Goal: Information Seeking & Learning: Learn about a topic

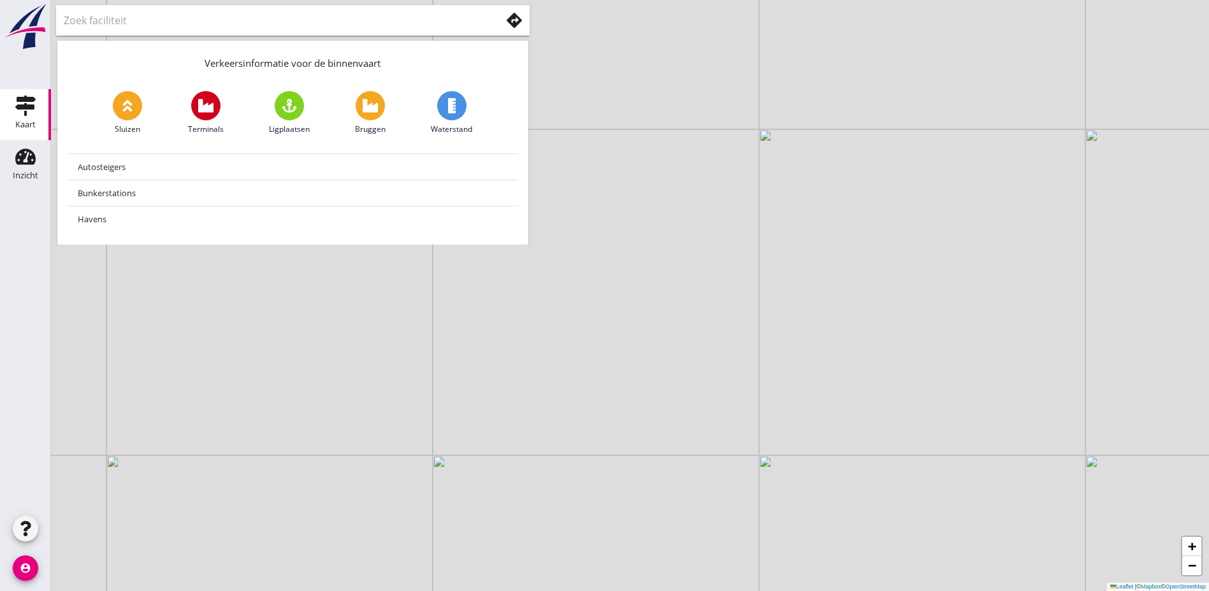
click at [207, 110] on use at bounding box center [205, 105] width 15 height 13
type input "Terminals"
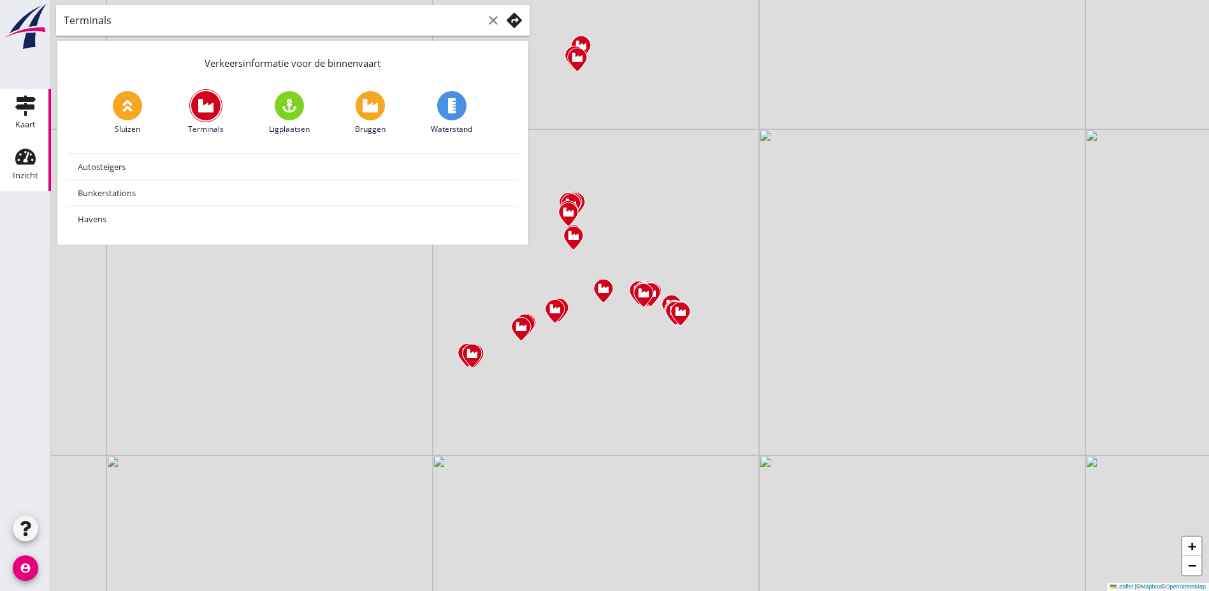
click at [27, 165] on icon "Inzicht" at bounding box center [25, 157] width 20 height 20
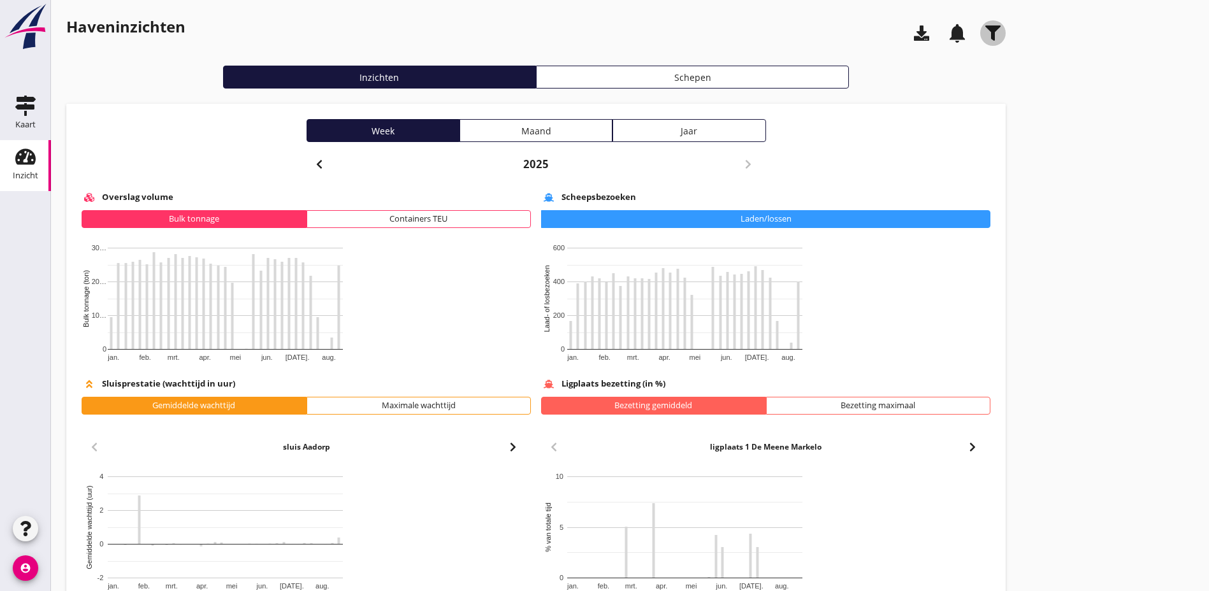
click at [962, 31] on use "button" at bounding box center [992, 32] width 15 height 15
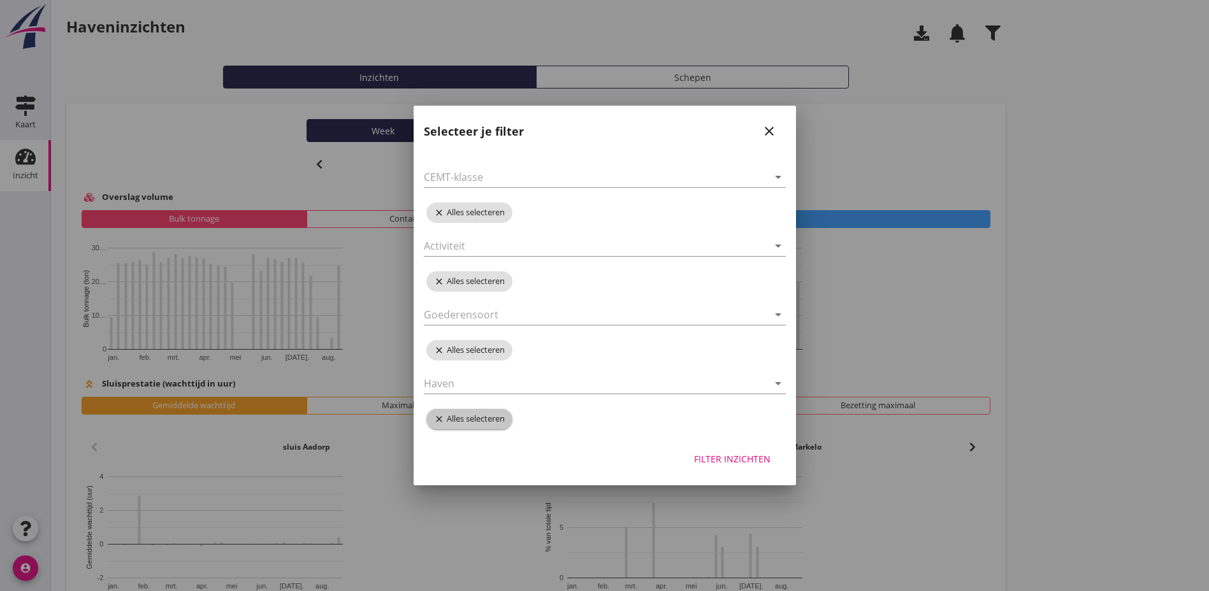
click at [439, 419] on icon "close" at bounding box center [440, 419] width 13 height 10
click at [778, 384] on icon "arrow_drop_down" at bounding box center [777, 383] width 15 height 15
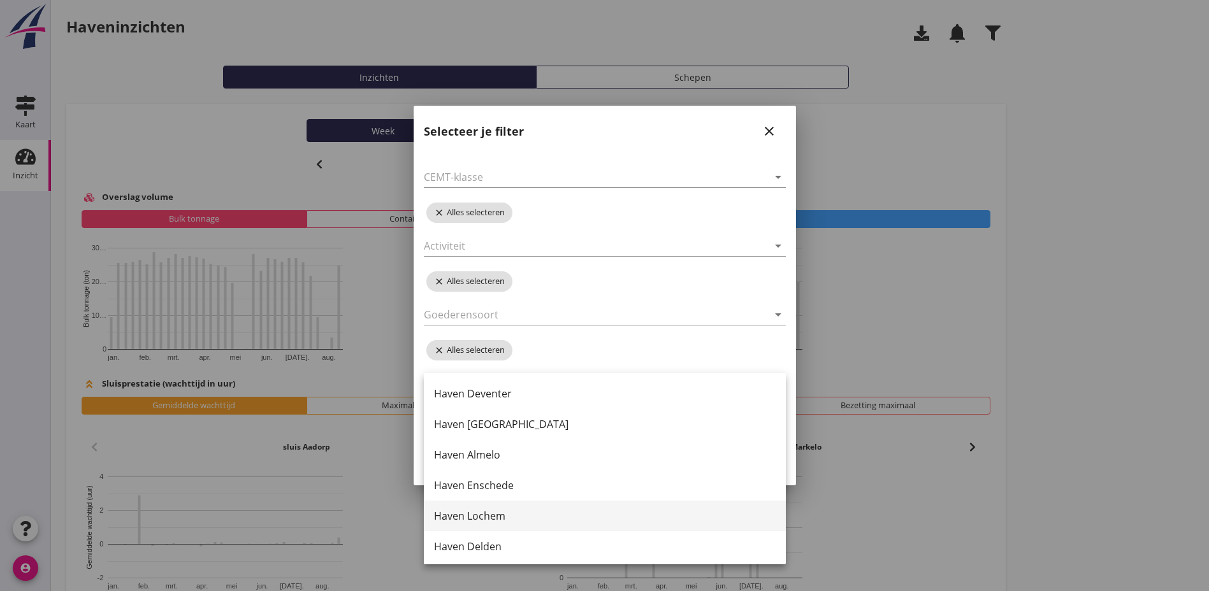
scroll to position [64, 0]
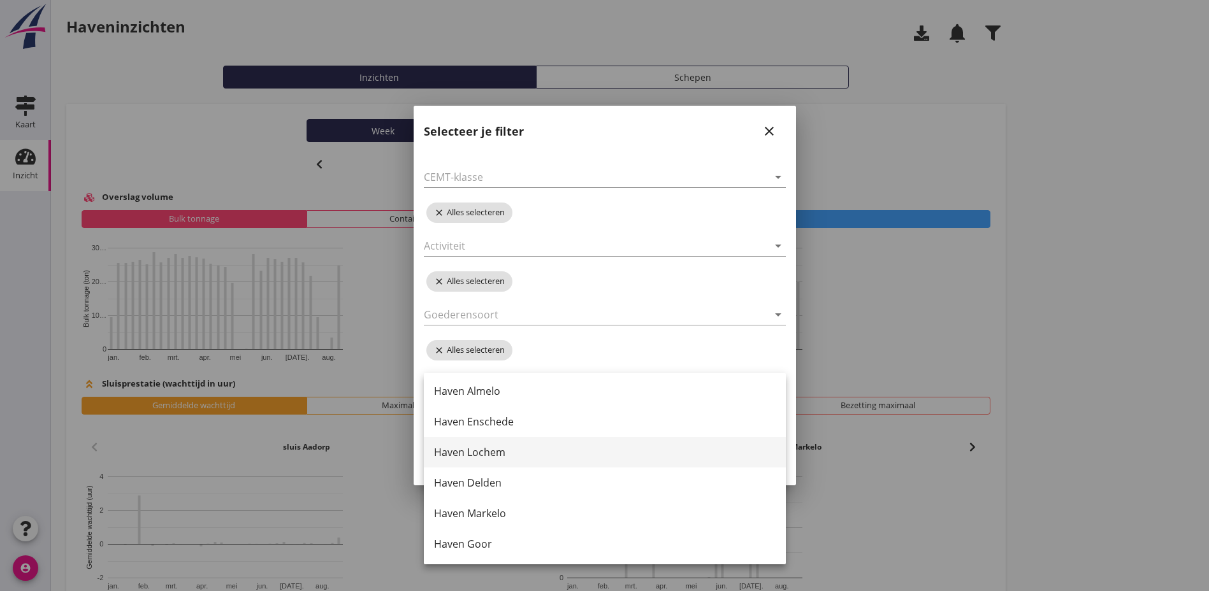
click at [494, 452] on div "Haven Lochem" at bounding box center [605, 452] width 342 height 15
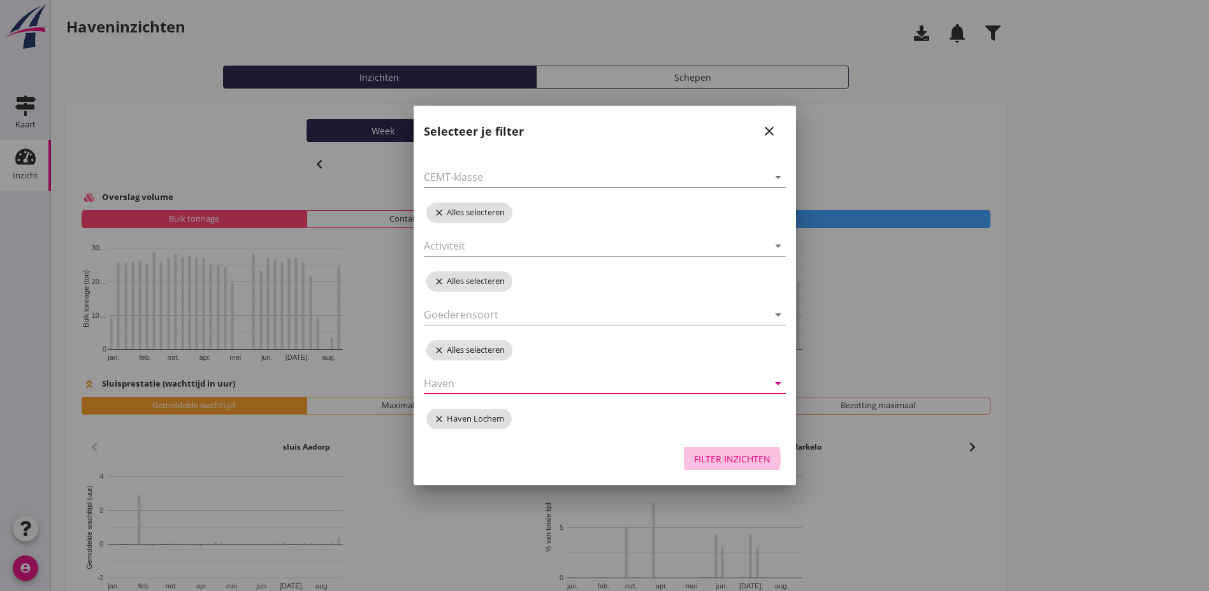
click at [739, 461] on div "Filter inzichten" at bounding box center [732, 458] width 76 height 13
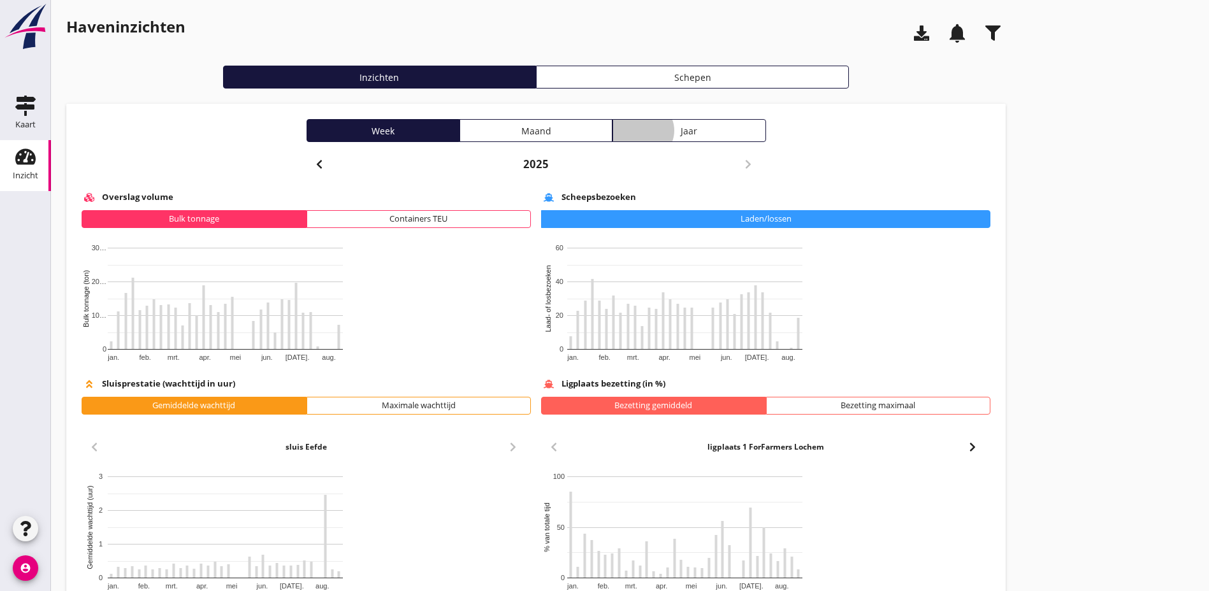
click at [618, 131] on div "Jaar" at bounding box center [688, 130] width 141 height 13
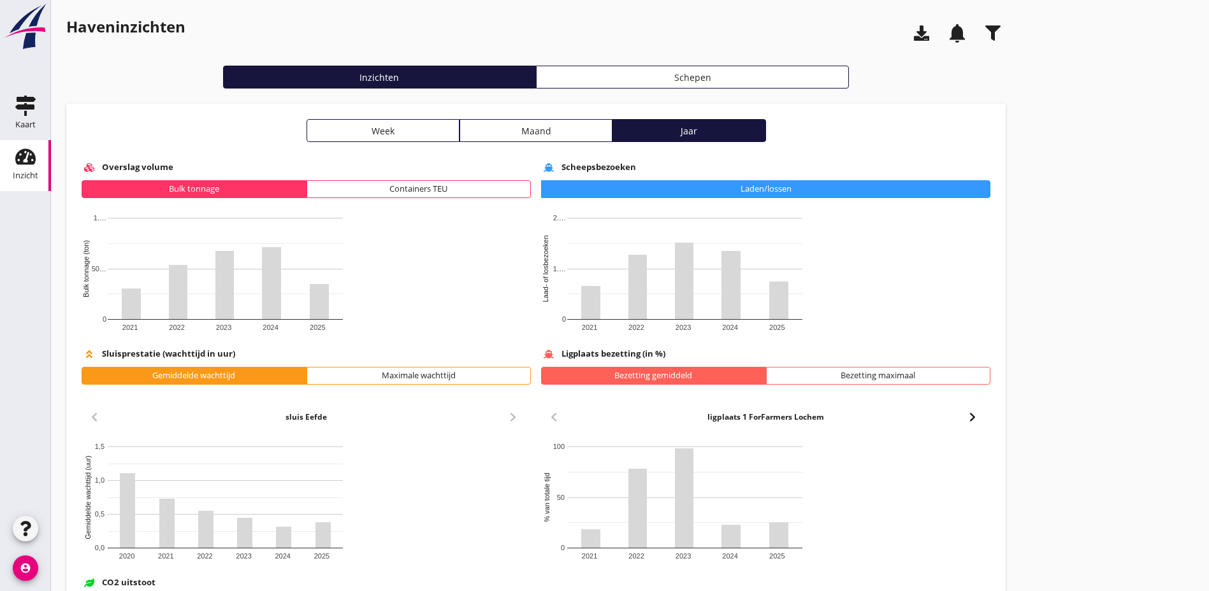
click at [542, 82] on div "Schepen" at bounding box center [692, 77] width 301 height 13
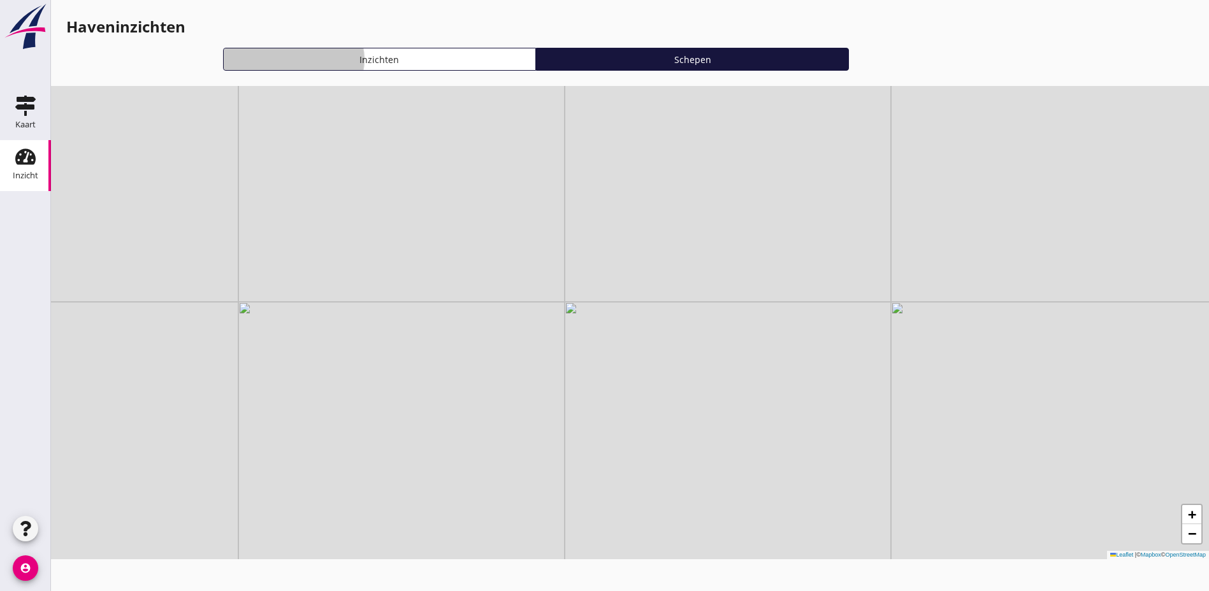
click at [283, 59] on div "Inzichten" at bounding box center [379, 59] width 301 height 13
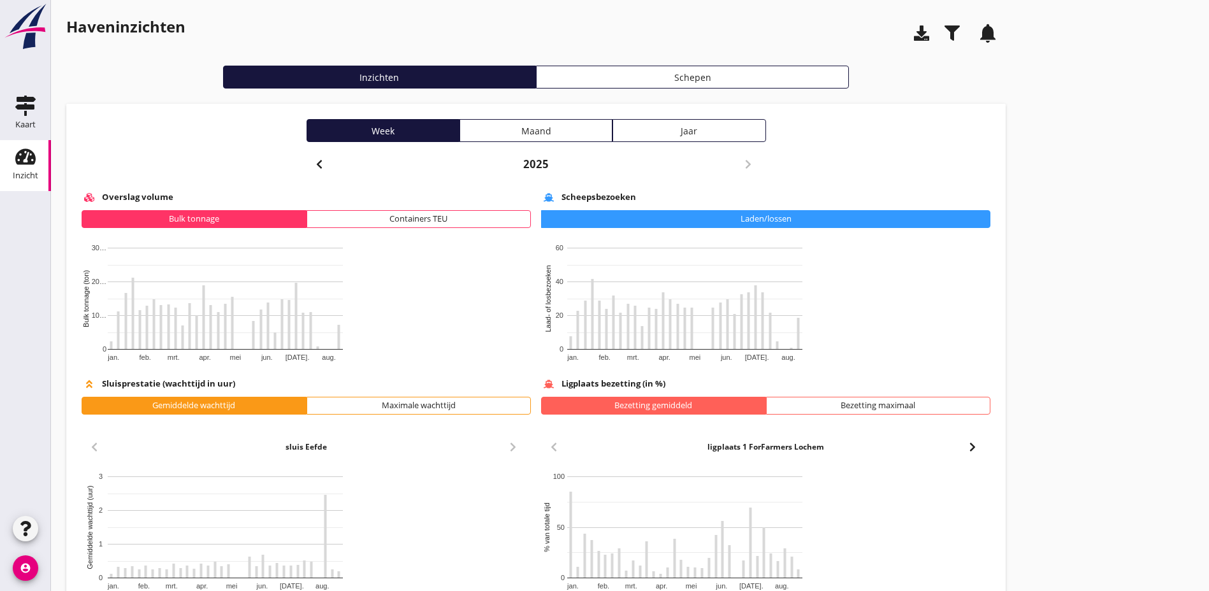
click at [944, 34] on icon "button" at bounding box center [951, 32] width 15 height 15
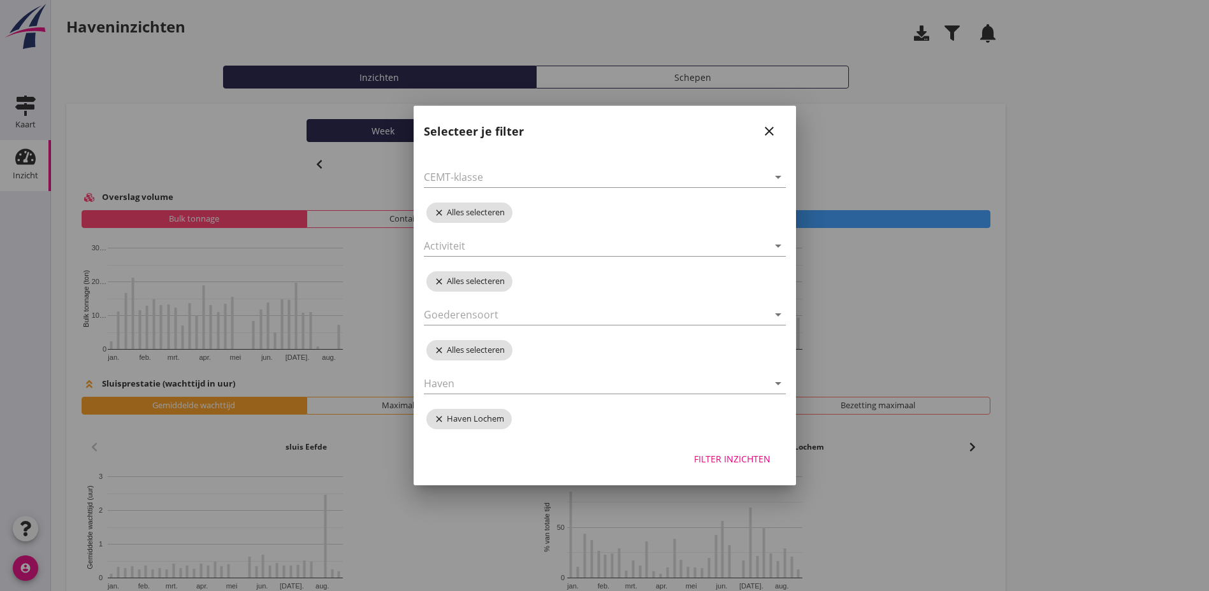
click at [726, 460] on div "Filter inzichten" at bounding box center [732, 458] width 76 height 13
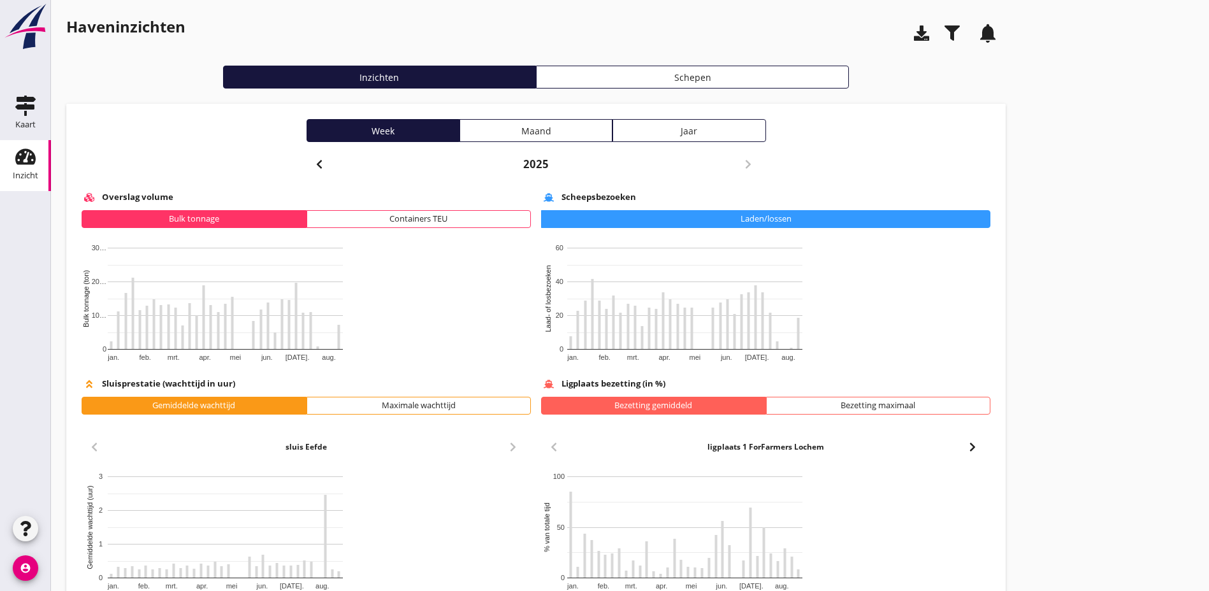
click at [618, 129] on div "Jaar" at bounding box center [688, 130] width 141 height 13
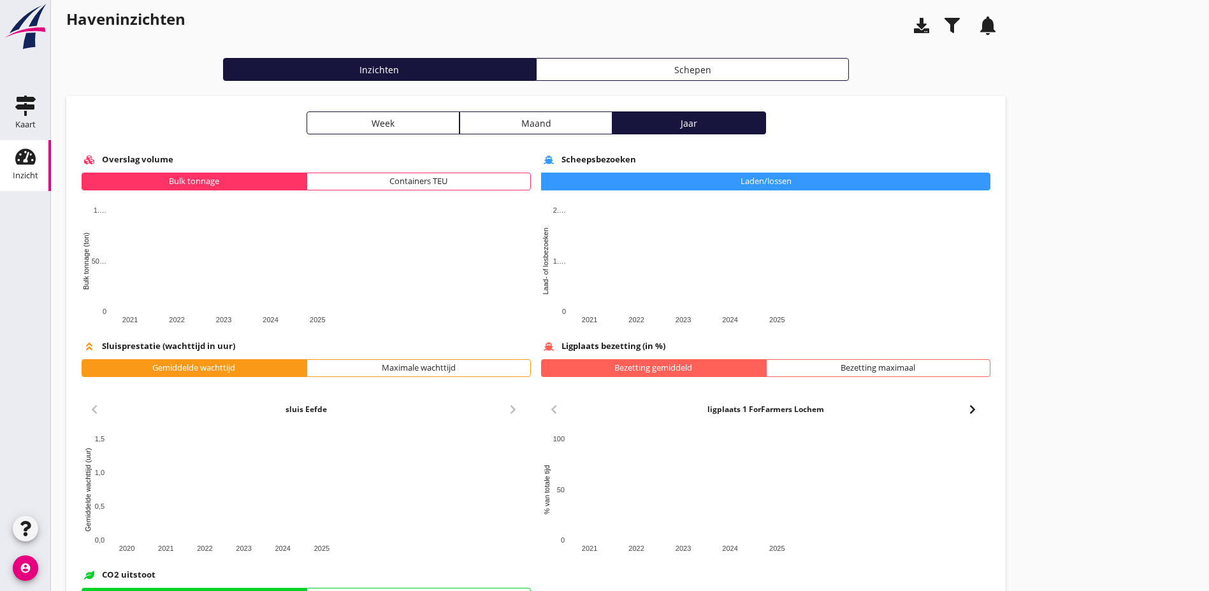
scroll to position [0, 0]
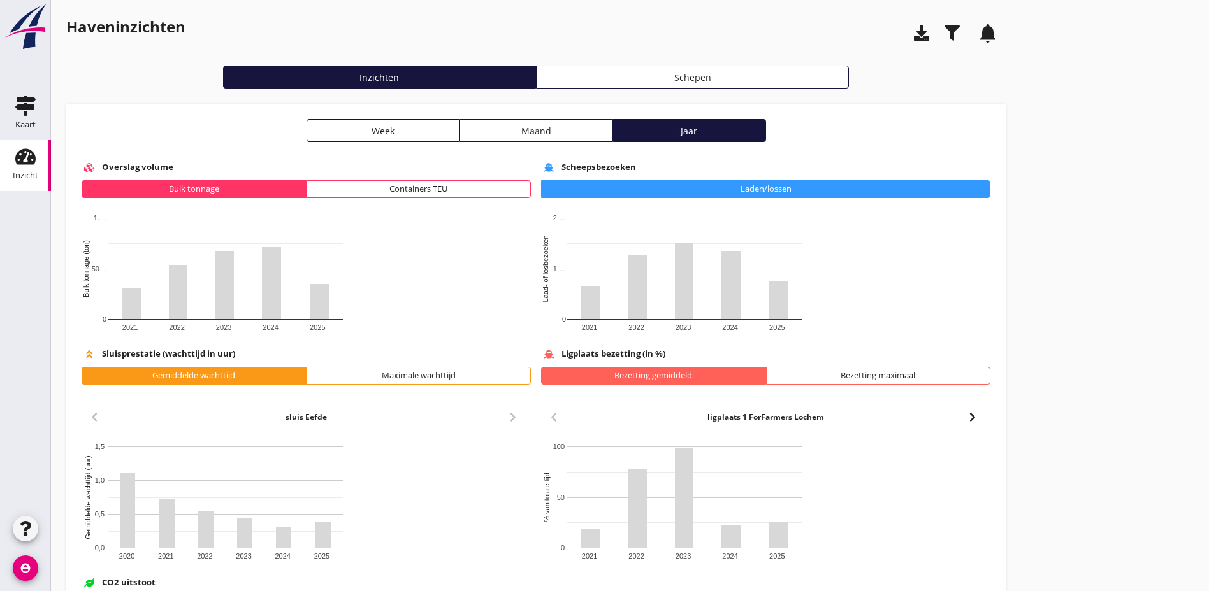
click at [168, 191] on div "Bulk tonnage" at bounding box center [193, 189] width 213 height 13
click at [312, 188] on div "Containers TEU" at bounding box center [418, 189] width 213 height 13
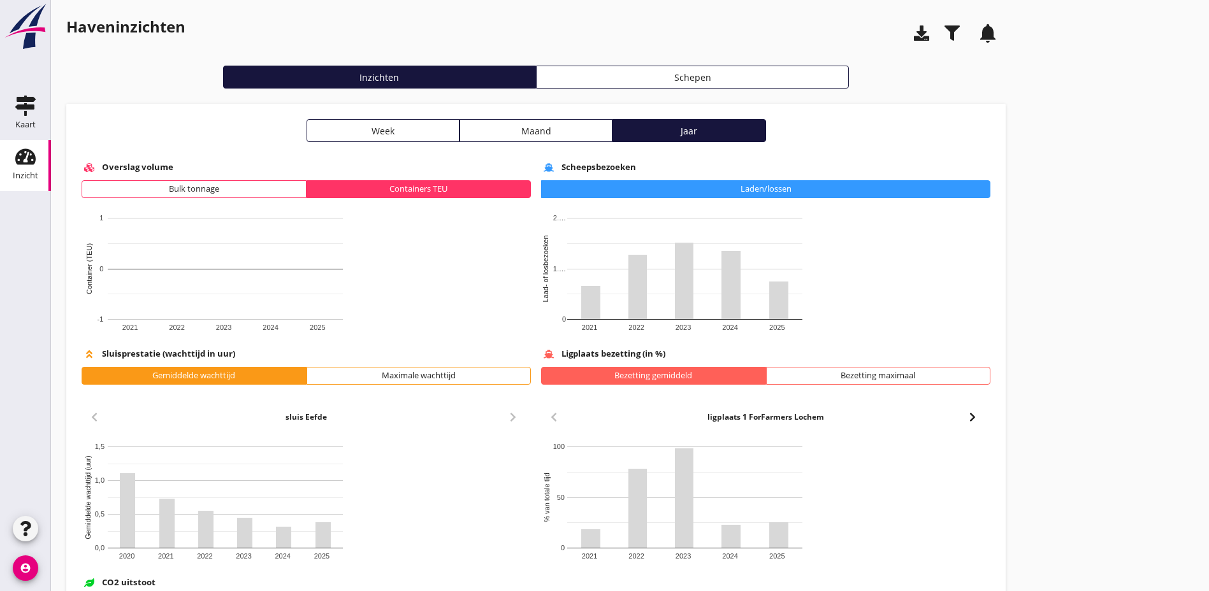
click at [128, 186] on div "Bulk tonnage" at bounding box center [193, 189] width 213 height 13
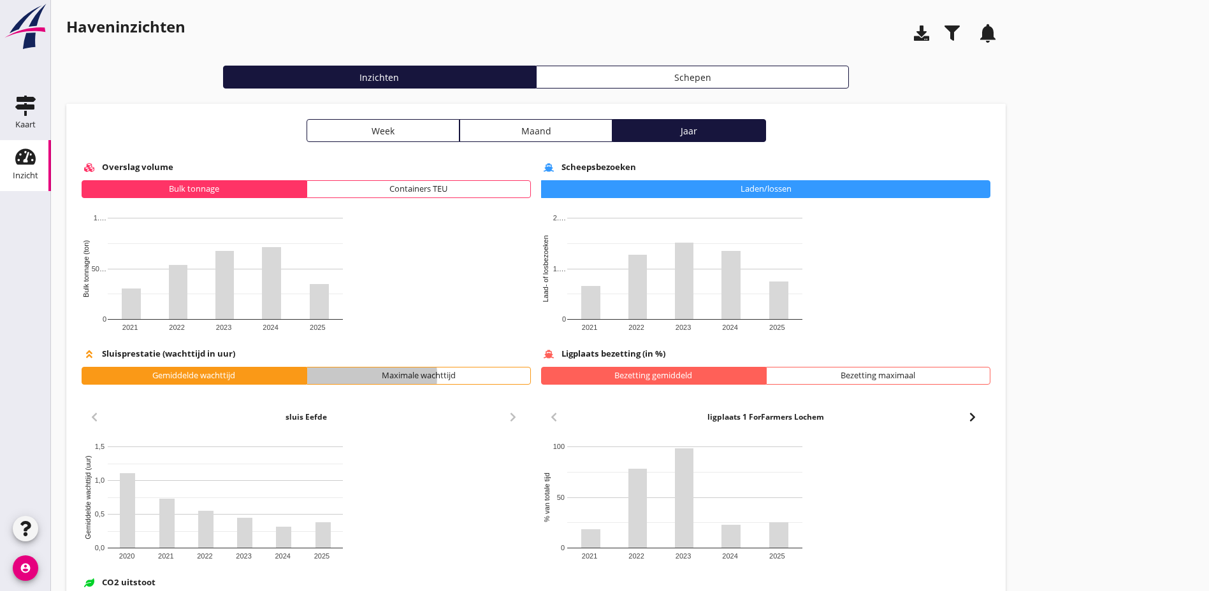
click at [312, 373] on div "Maximale wachttijd" at bounding box center [418, 376] width 213 height 13
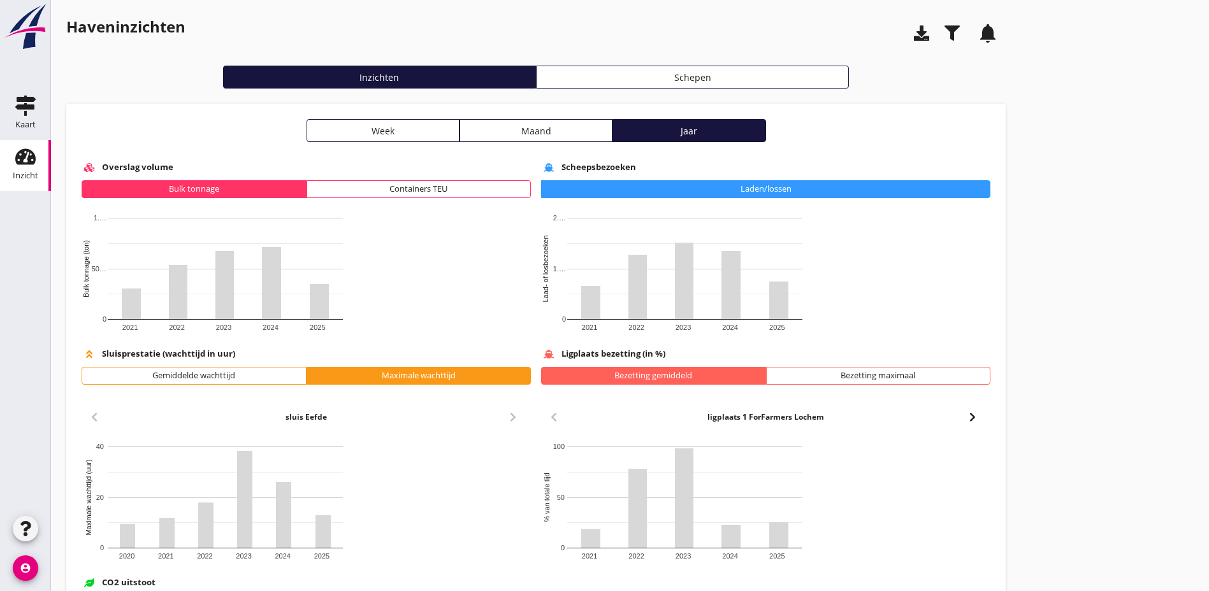
click at [174, 373] on div "Gemiddelde wachttijd" at bounding box center [193, 376] width 213 height 13
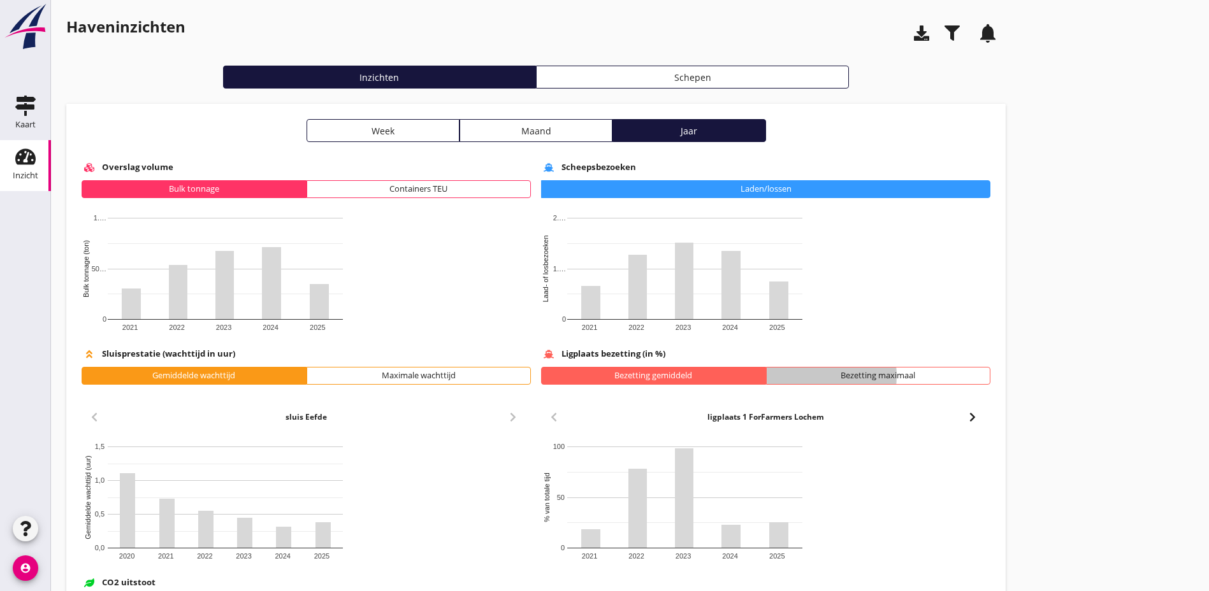
click at [772, 376] on div "Bezetting maximaal" at bounding box center [878, 376] width 213 height 13
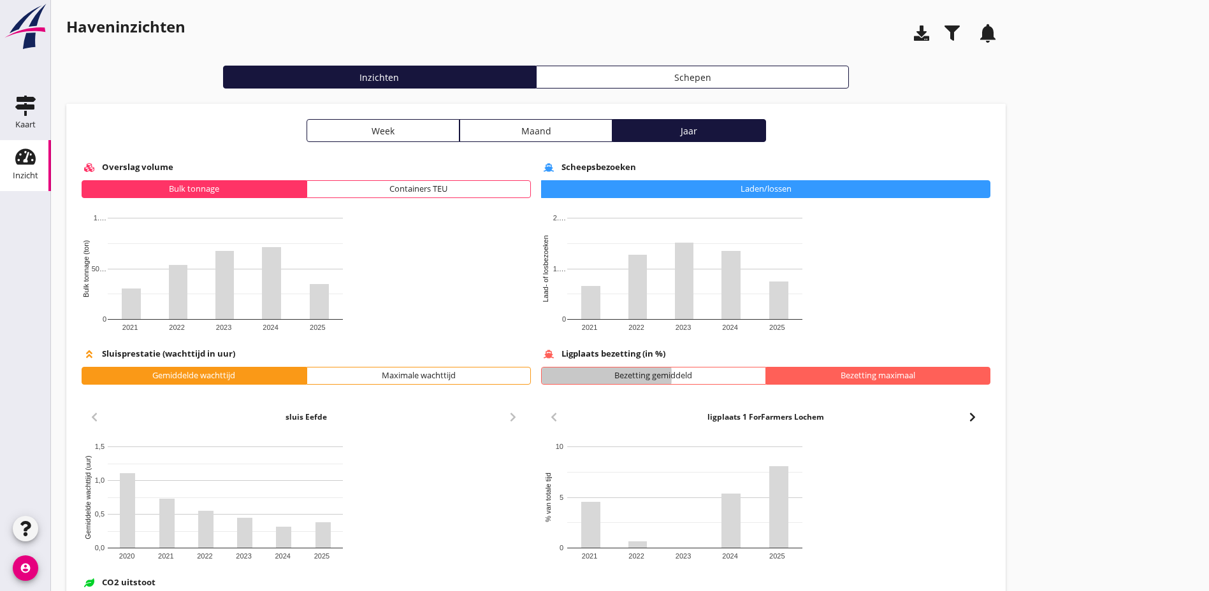
click at [547, 378] on div "Bezetting gemiddeld" at bounding box center [653, 376] width 213 height 13
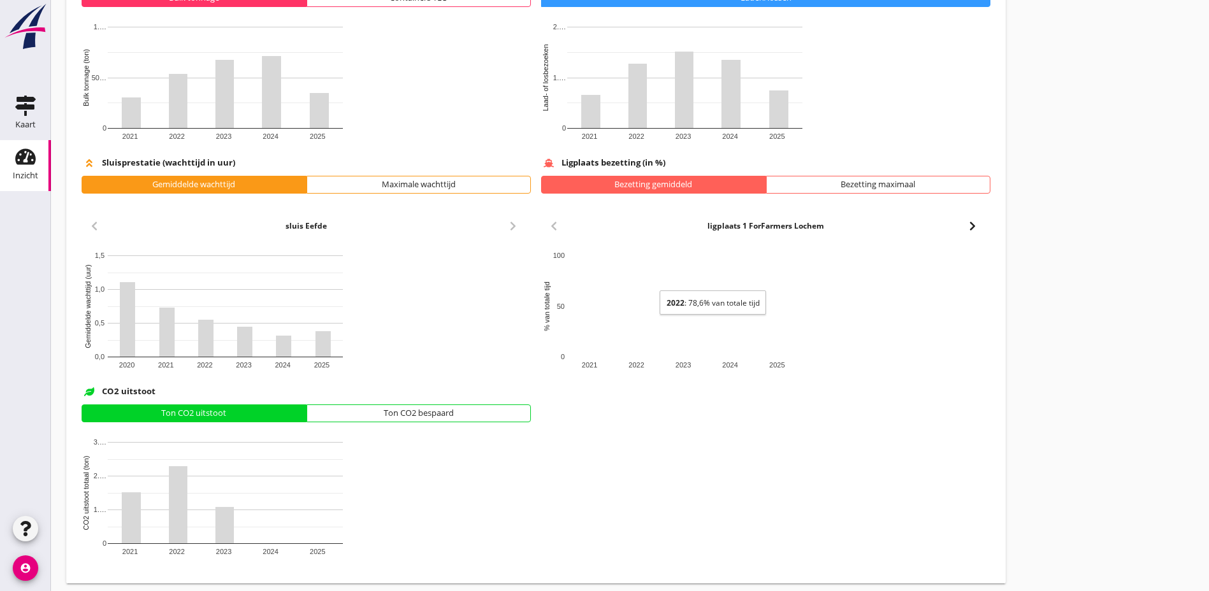
scroll to position [199, 0]
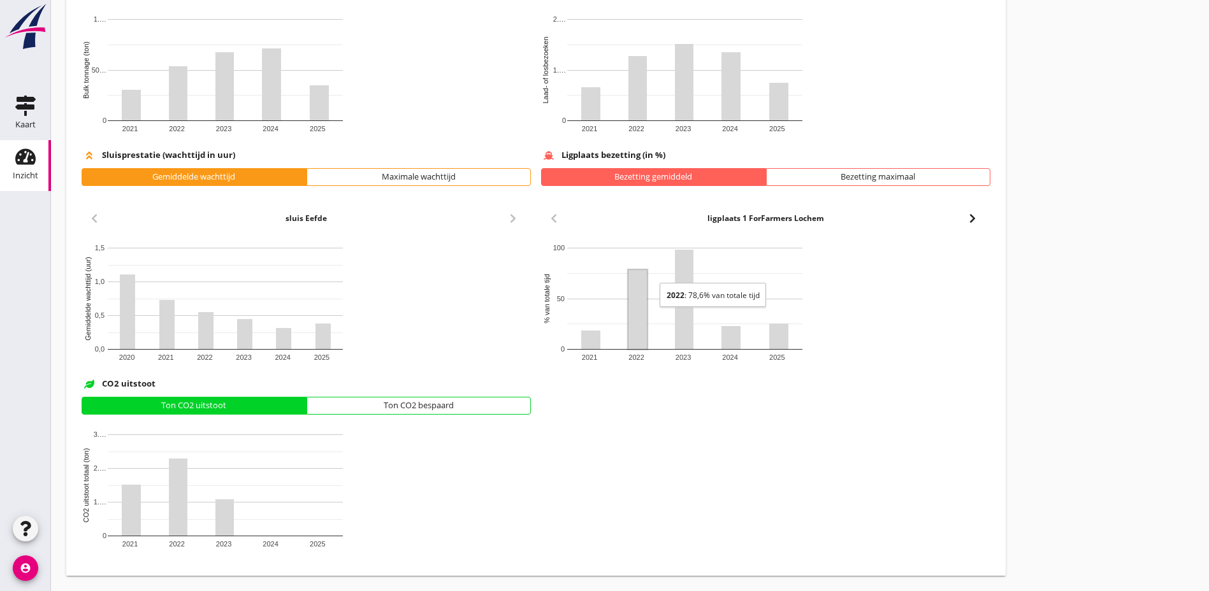
click at [312, 405] on div "Ton CO2 bespaard" at bounding box center [418, 406] width 213 height 13
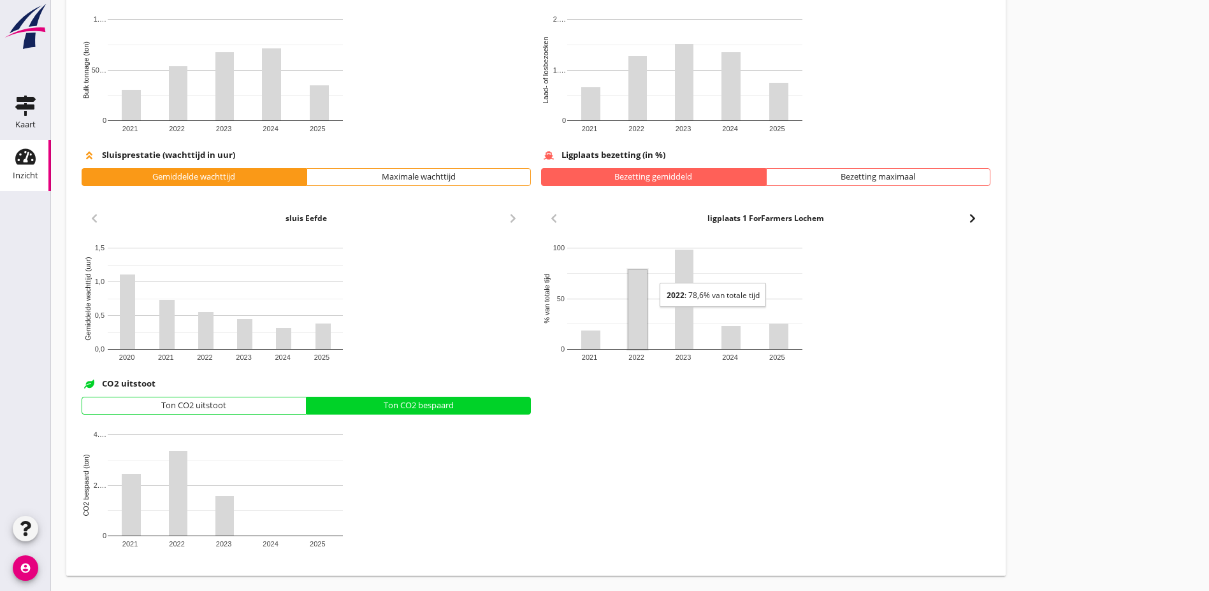
click at [178, 403] on div "Ton CO2 uitstoot" at bounding box center [193, 406] width 213 height 13
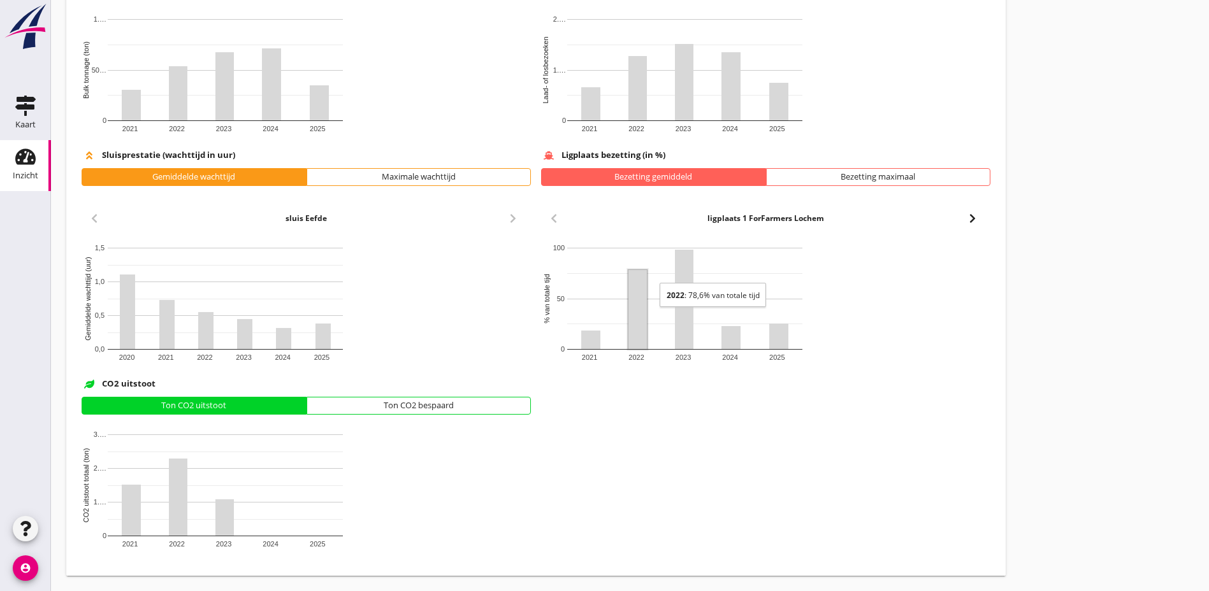
scroll to position [0, 0]
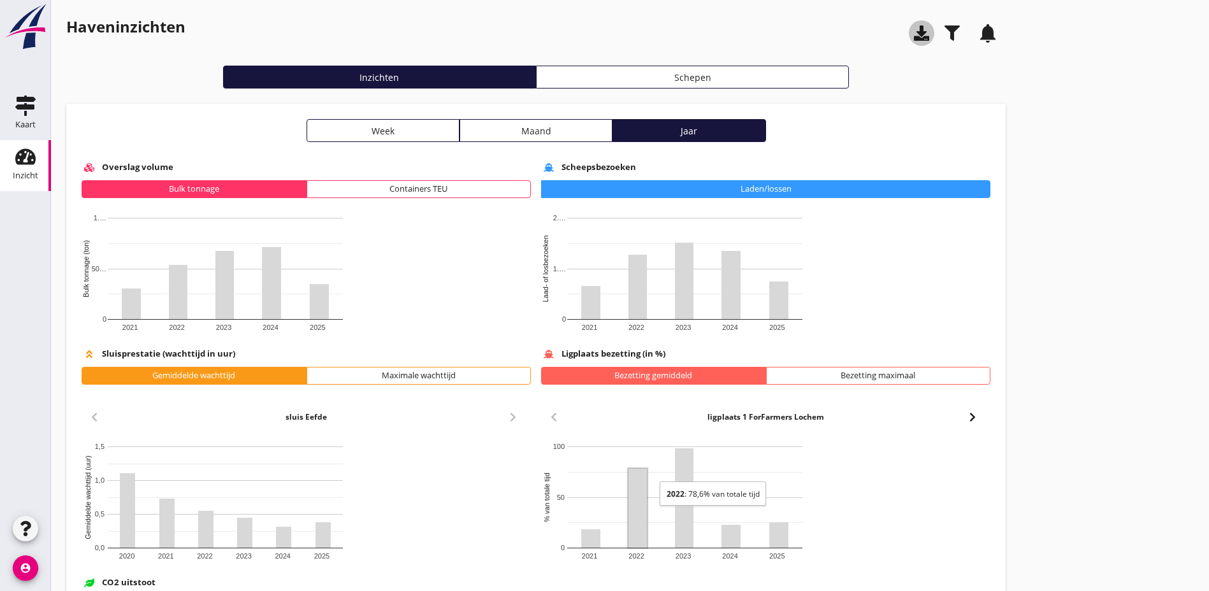
click at [914, 35] on icon "button" at bounding box center [921, 32] width 15 height 15
click at [944, 35] on use "button" at bounding box center [951, 32] width 15 height 15
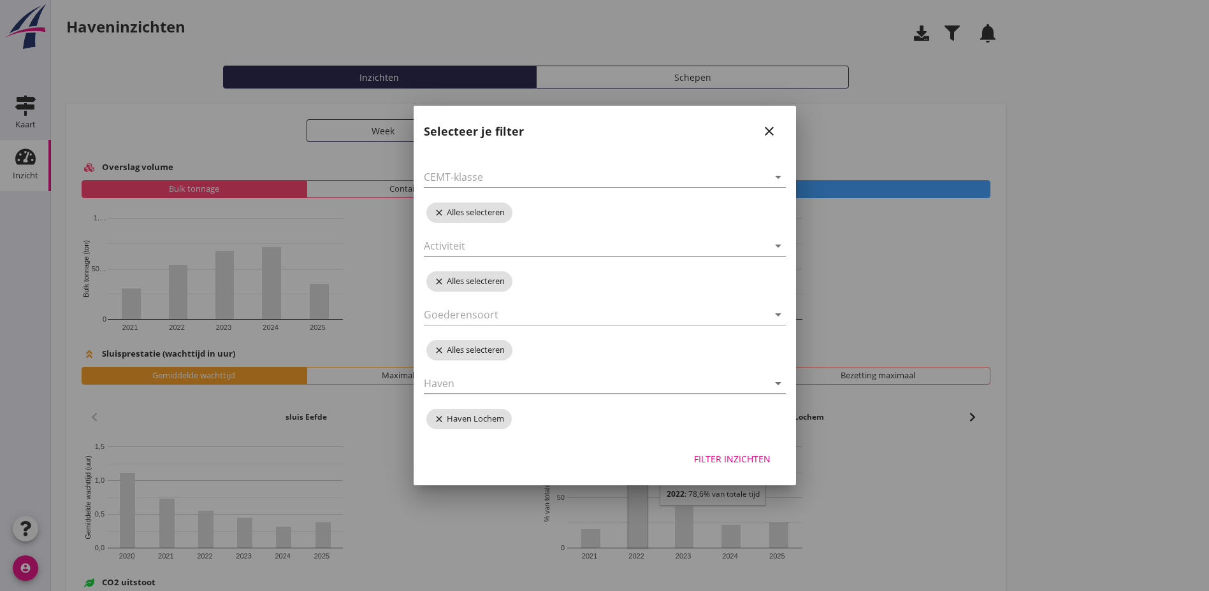
click at [777, 385] on icon "arrow_drop_down" at bounding box center [777, 383] width 15 height 15
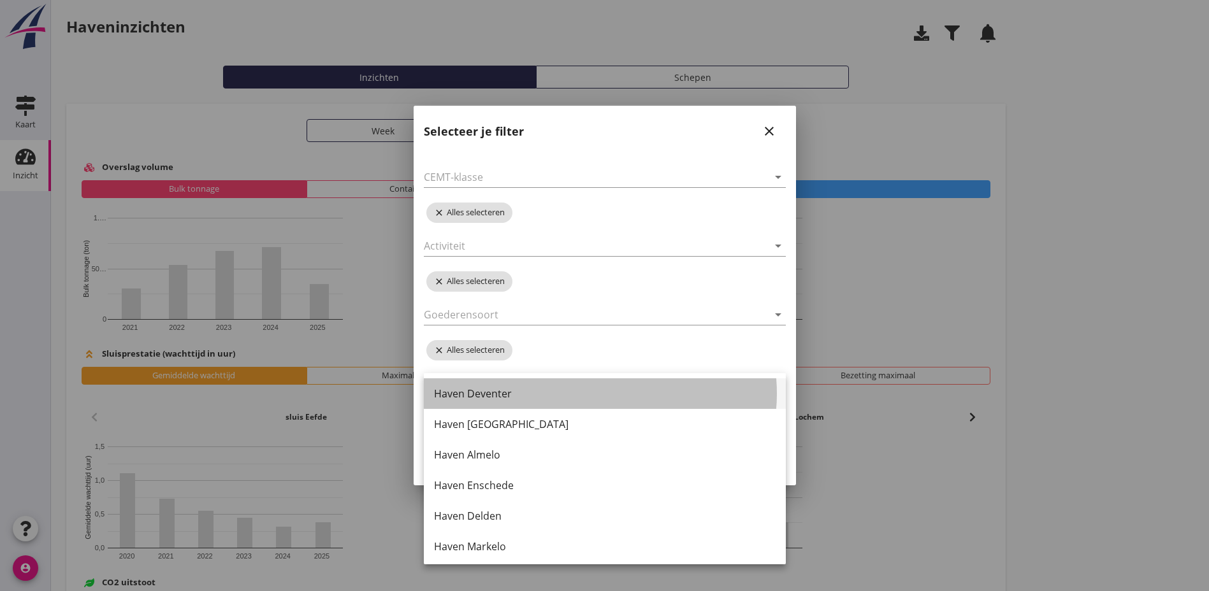
click at [489, 396] on div "Haven Deventer" at bounding box center [605, 393] width 342 height 15
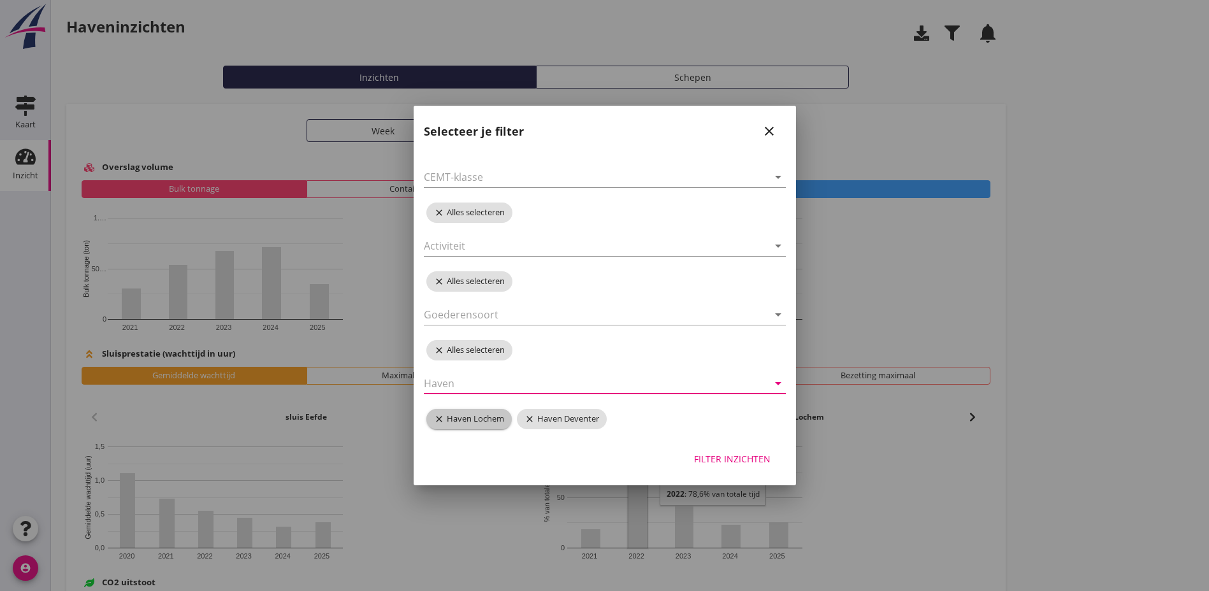
click at [437, 419] on icon "close" at bounding box center [440, 419] width 13 height 10
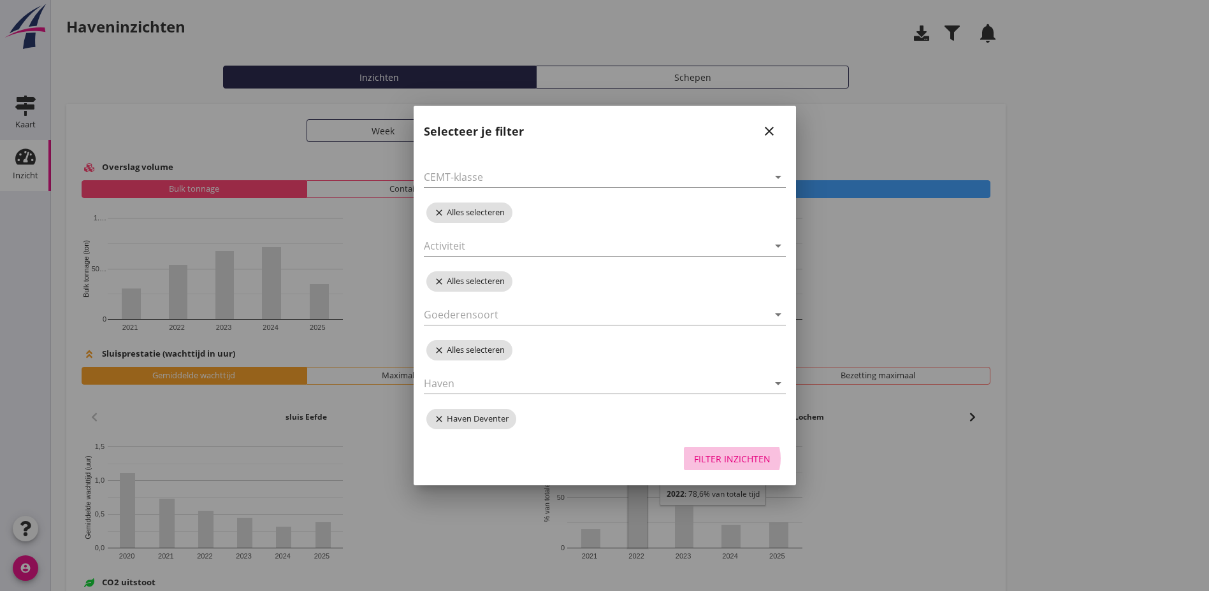
click at [727, 458] on div "Filter inzichten" at bounding box center [732, 458] width 76 height 13
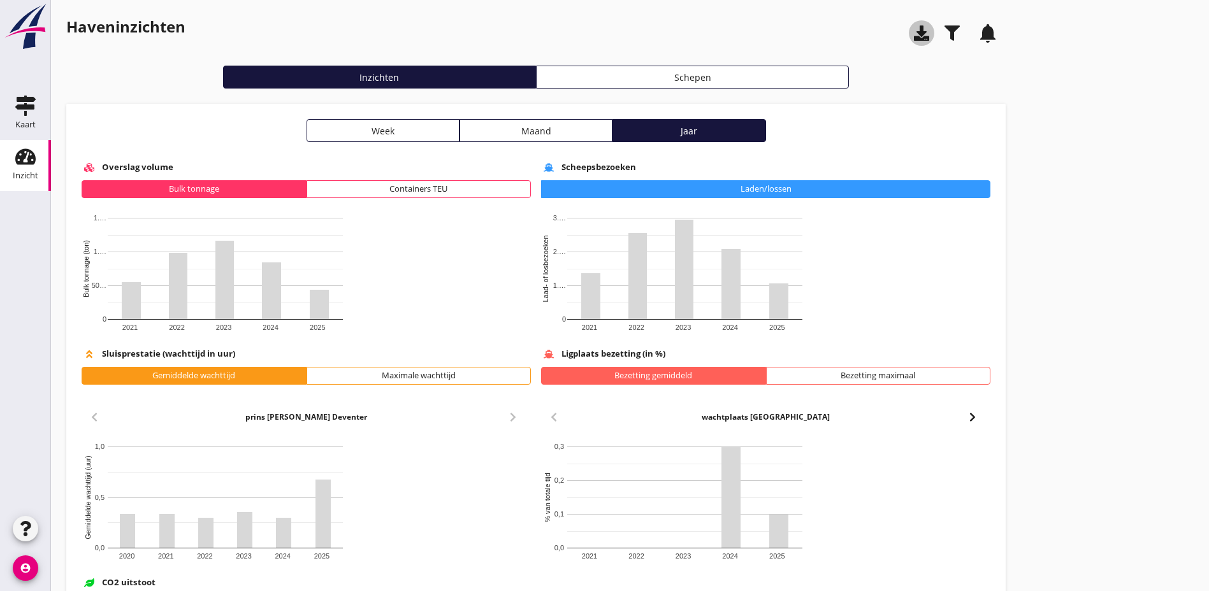
click at [914, 36] on icon "button" at bounding box center [921, 32] width 15 height 15
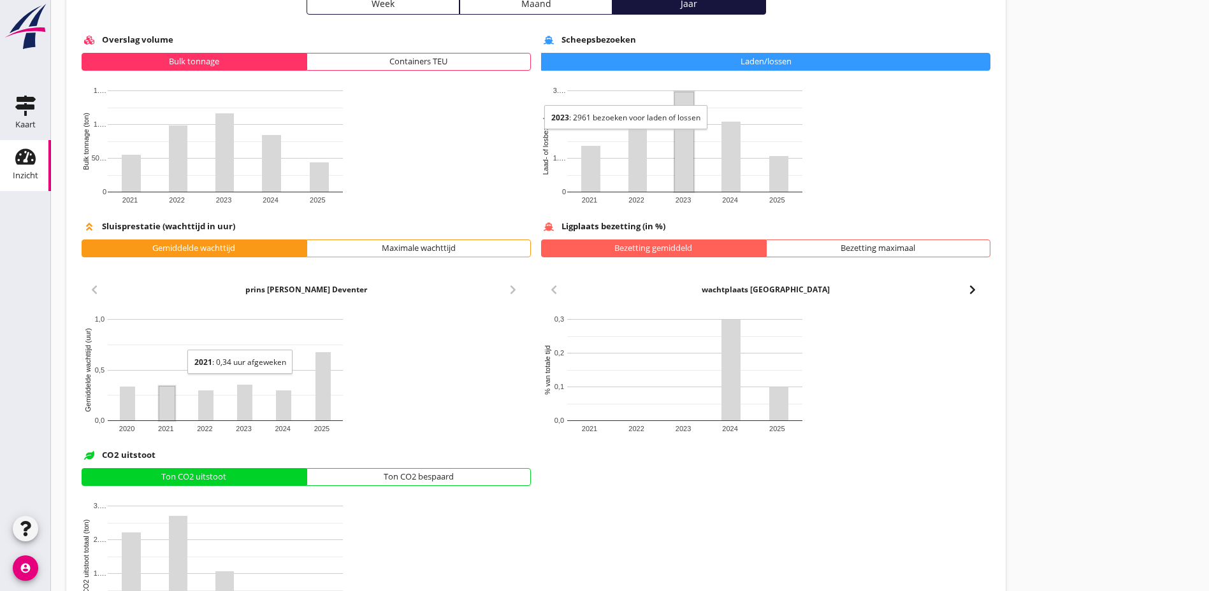
click at [169, 410] on rect "Een diagram." at bounding box center [166, 404] width 15 height 34
click at [567, 412] on rect "Een diagram." at bounding box center [684, 370] width 235 height 102
click at [772, 247] on div "Bezetting maximaal" at bounding box center [878, 248] width 213 height 13
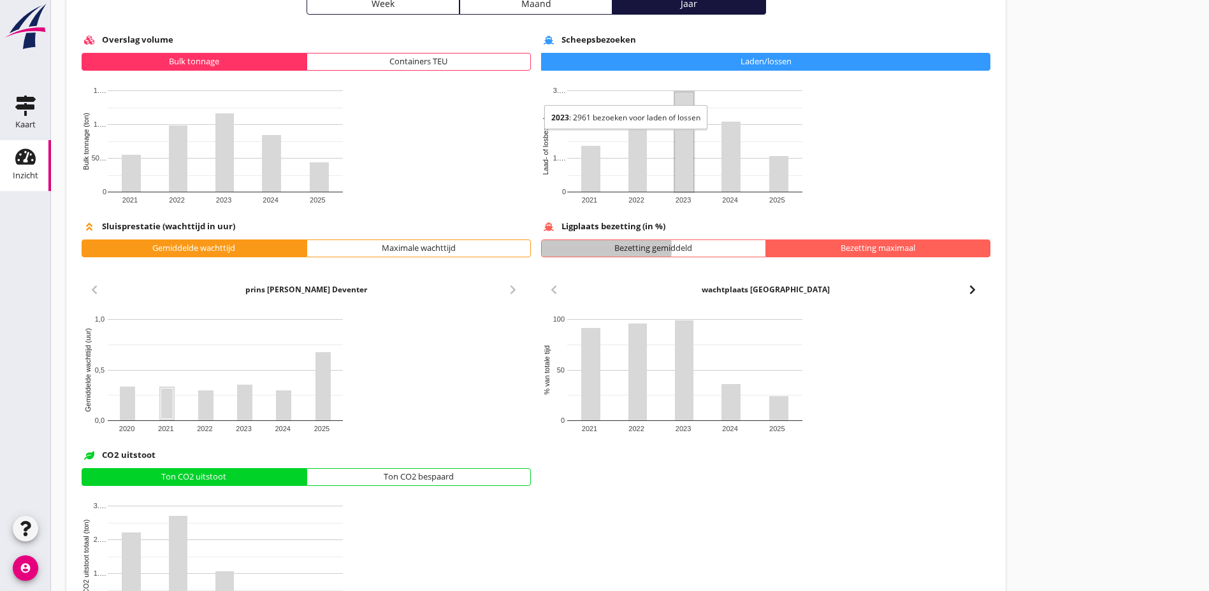
click at [547, 253] on div "Bezetting gemiddeld" at bounding box center [653, 248] width 213 height 13
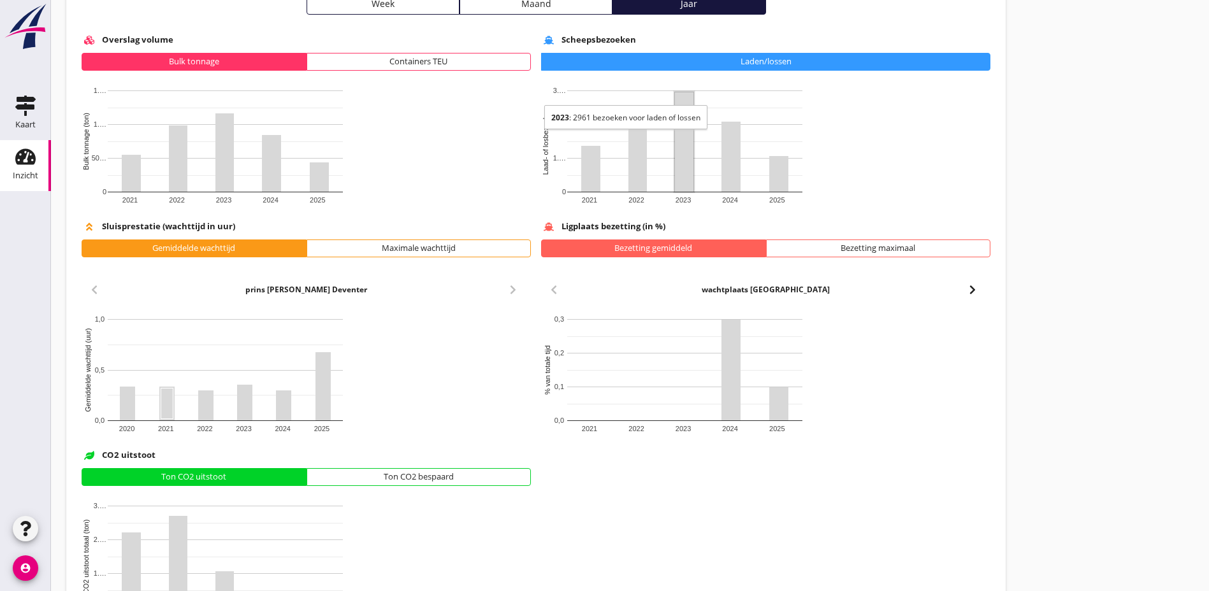
click at [772, 248] on div "Bezetting maximaal" at bounding box center [878, 248] width 213 height 13
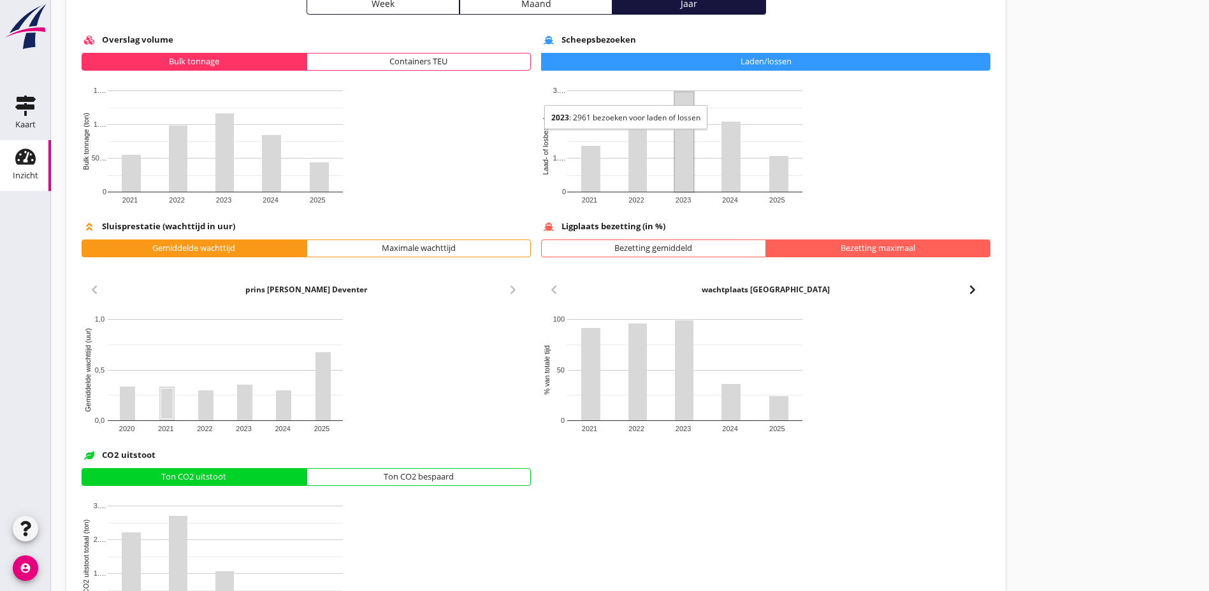
click at [962, 291] on icon "button" at bounding box center [972, 289] width 15 height 15
click at [598, 291] on div "wachtplaats [GEOGRAPHIC_DATA]" at bounding box center [765, 292] width 449 height 31
click at [551, 287] on use "button" at bounding box center [553, 289] width 5 height 9
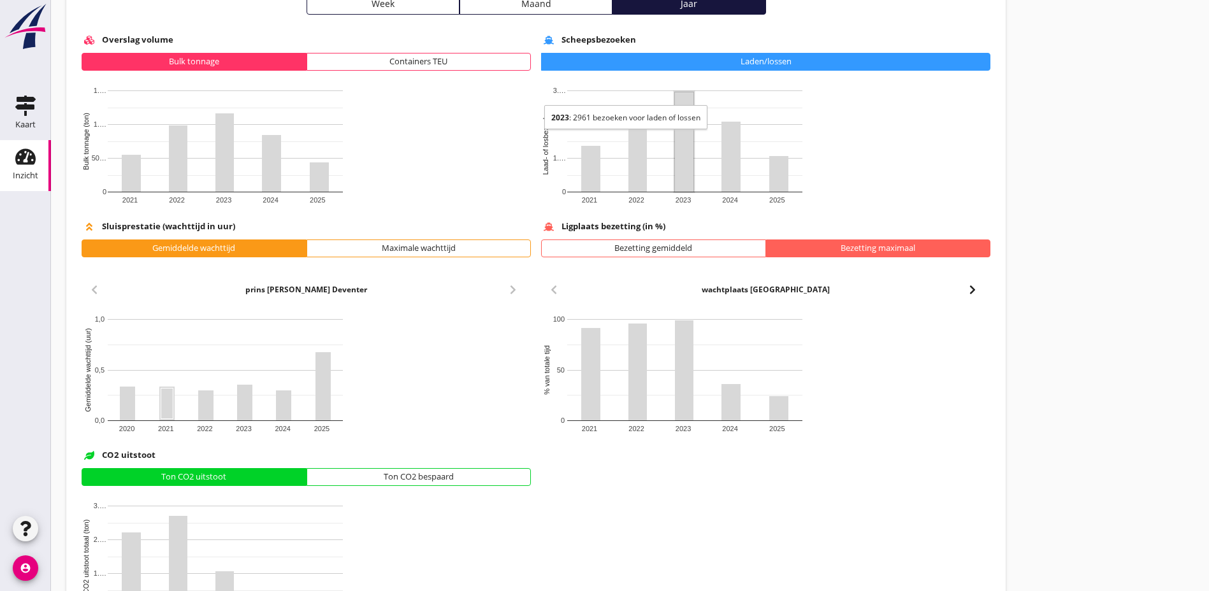
click at [328, 292] on div "prins [PERSON_NAME] Deventer" at bounding box center [306, 292] width 449 height 31
click at [541, 291] on div "wachtplaats [GEOGRAPHIC_DATA]" at bounding box center [765, 292] width 449 height 31
click at [962, 289] on icon "button" at bounding box center [972, 289] width 15 height 15
click at [546, 296] on icon "button" at bounding box center [553, 289] width 15 height 15
click at [962, 289] on icon "button" at bounding box center [972, 289] width 15 height 15
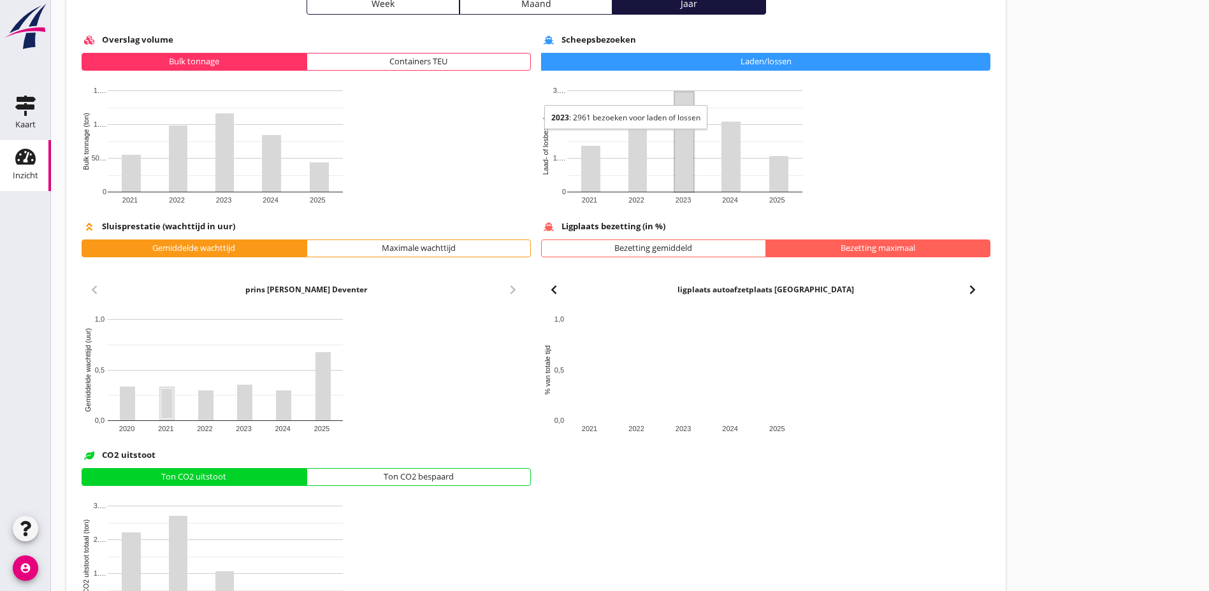
click at [962, 291] on icon "button" at bounding box center [972, 289] width 15 height 15
click at [546, 291] on icon "button" at bounding box center [553, 289] width 15 height 15
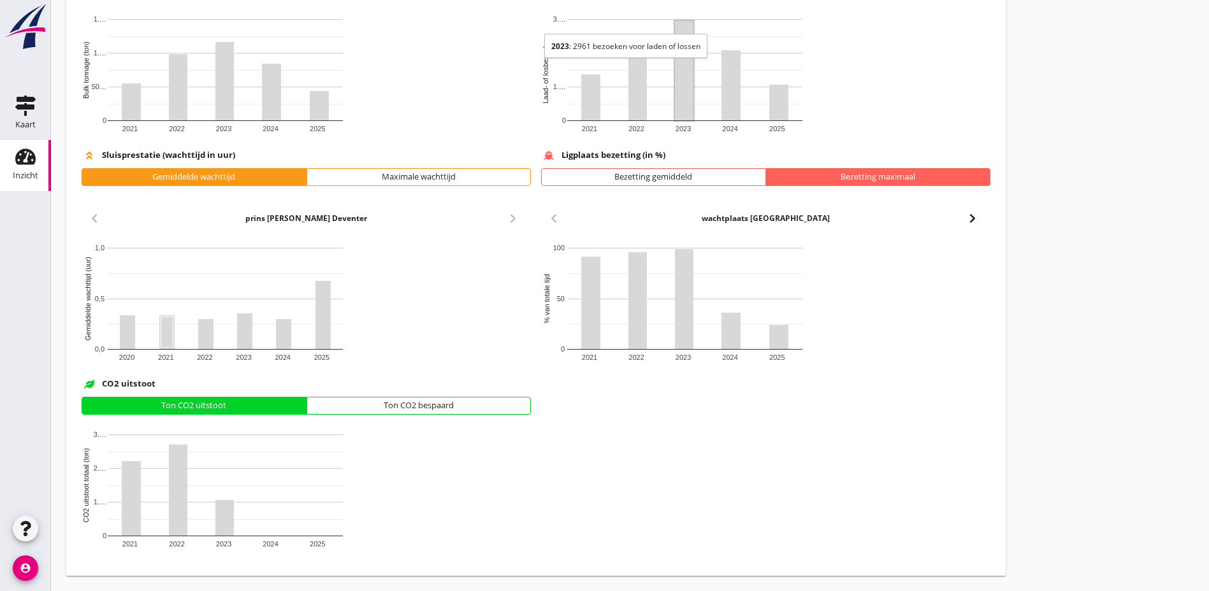
click at [312, 407] on div "Ton CO2 bespaard" at bounding box center [418, 406] width 213 height 13
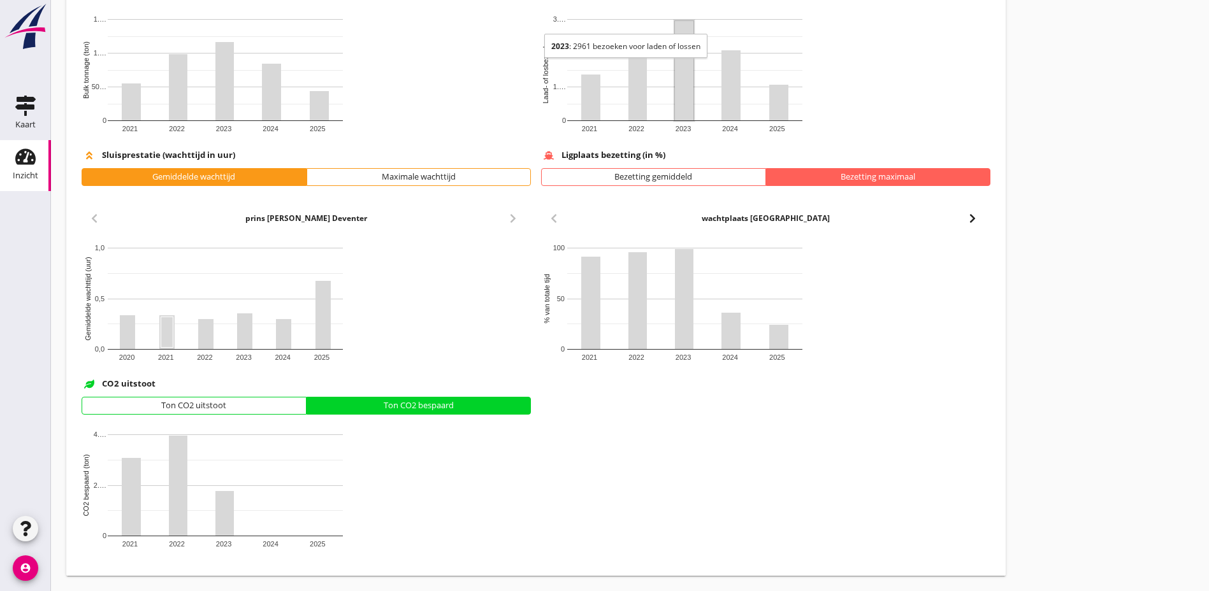
click at [154, 404] on div "Ton CO2 uitstoot" at bounding box center [193, 406] width 213 height 13
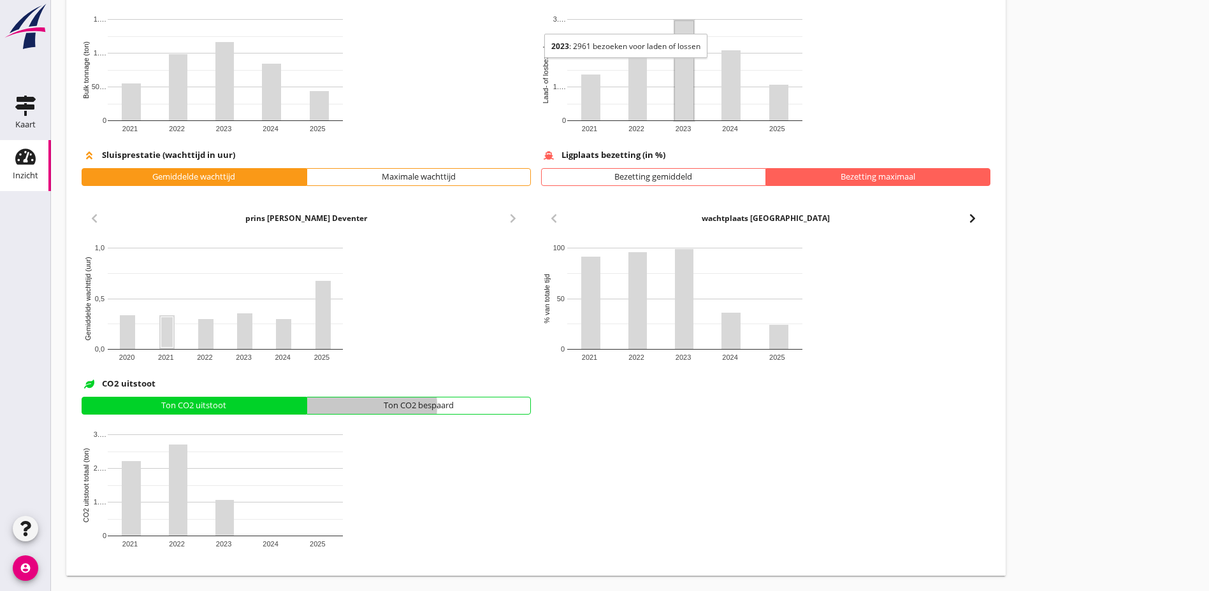
click at [312, 408] on div "Ton CO2 bespaard" at bounding box center [418, 406] width 213 height 13
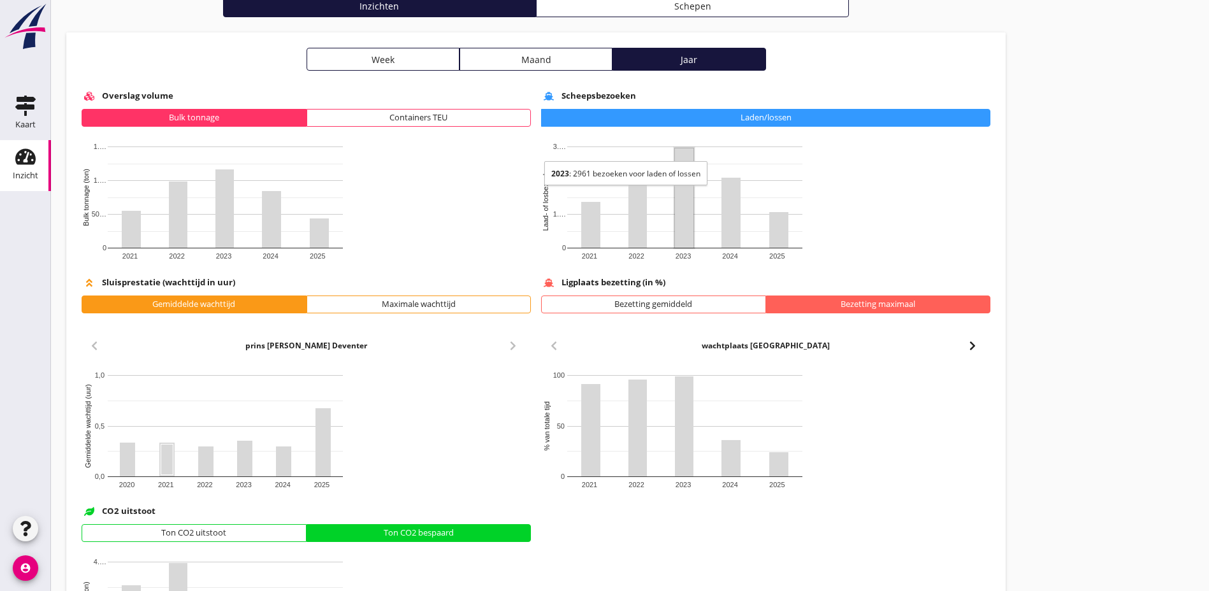
scroll to position [8, 0]
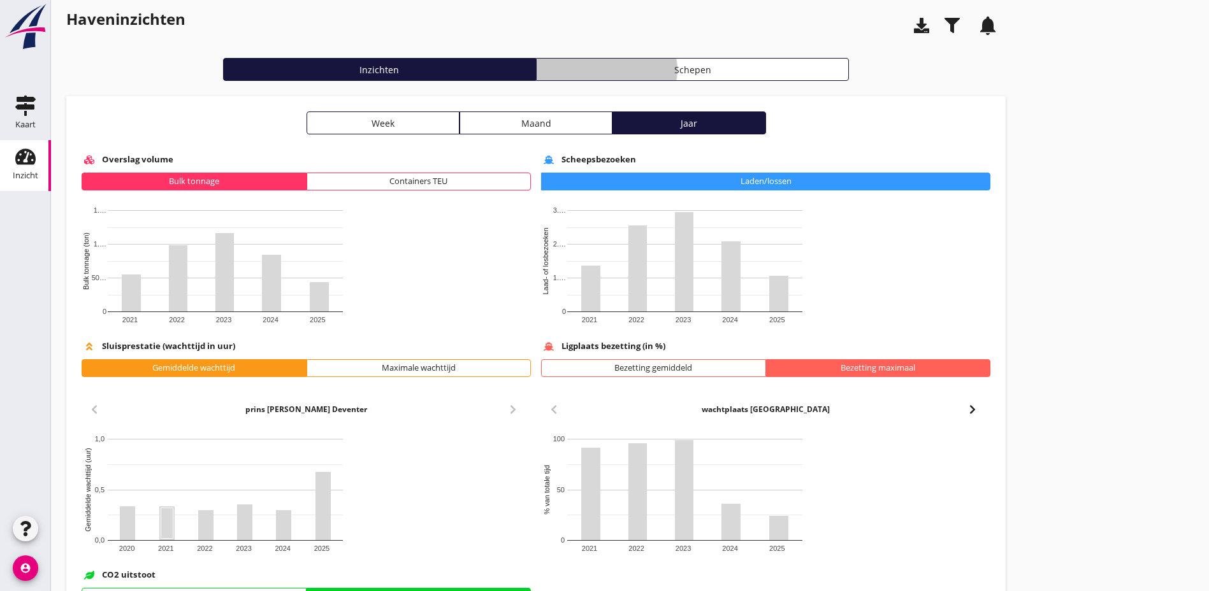
click at [542, 70] on div "Schepen" at bounding box center [692, 69] width 301 height 13
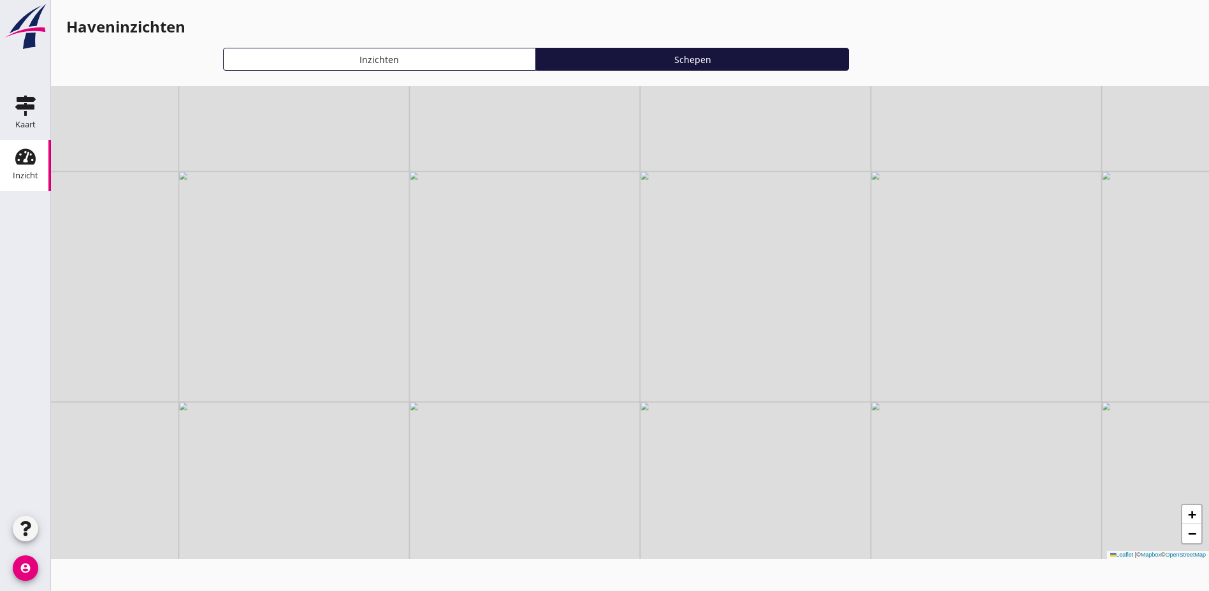
drag, startPoint x: 646, startPoint y: 277, endPoint x: 566, endPoint y: 472, distance: 210.6
click at [566, 472] on div "+ − Leaflet | © Mapbox © OpenStreetMap" at bounding box center [630, 322] width 1158 height 473
drag, startPoint x: 562, startPoint y: 292, endPoint x: 519, endPoint y: 543, distance: 254.6
click at [519, 543] on div "+ − Leaflet | © Mapbox © OpenStreetMap" at bounding box center [630, 322] width 1158 height 473
drag, startPoint x: 529, startPoint y: 389, endPoint x: 601, endPoint y: 548, distance: 174.5
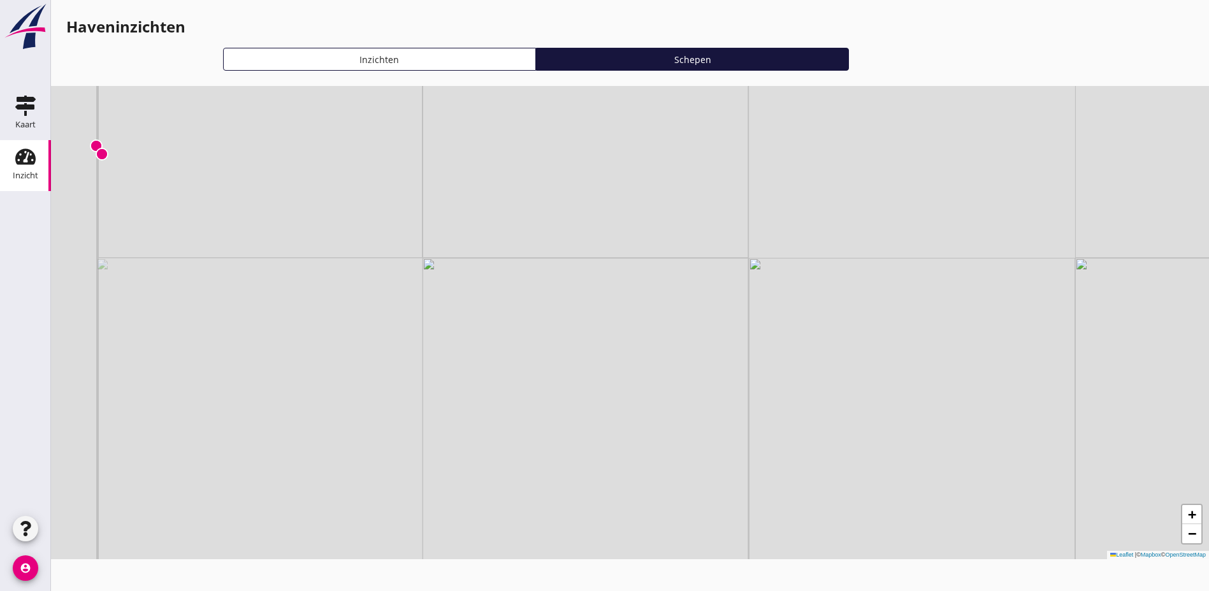
click at [601, 548] on div "+ − Leaflet | © Mapbox © OpenStreetMap" at bounding box center [630, 322] width 1158 height 473
drag, startPoint x: 124, startPoint y: 226, endPoint x: 157, endPoint y: 214, distance: 35.7
click at [176, 256] on div "+ − Leaflet | © Mapbox © OpenStreetMap" at bounding box center [630, 322] width 1158 height 473
drag, startPoint x: 677, startPoint y: 453, endPoint x: 380, endPoint y: 457, distance: 297.0
click at [380, 457] on div "+ − Leaflet | © Mapbox © OpenStreetMap" at bounding box center [630, 322] width 1158 height 473
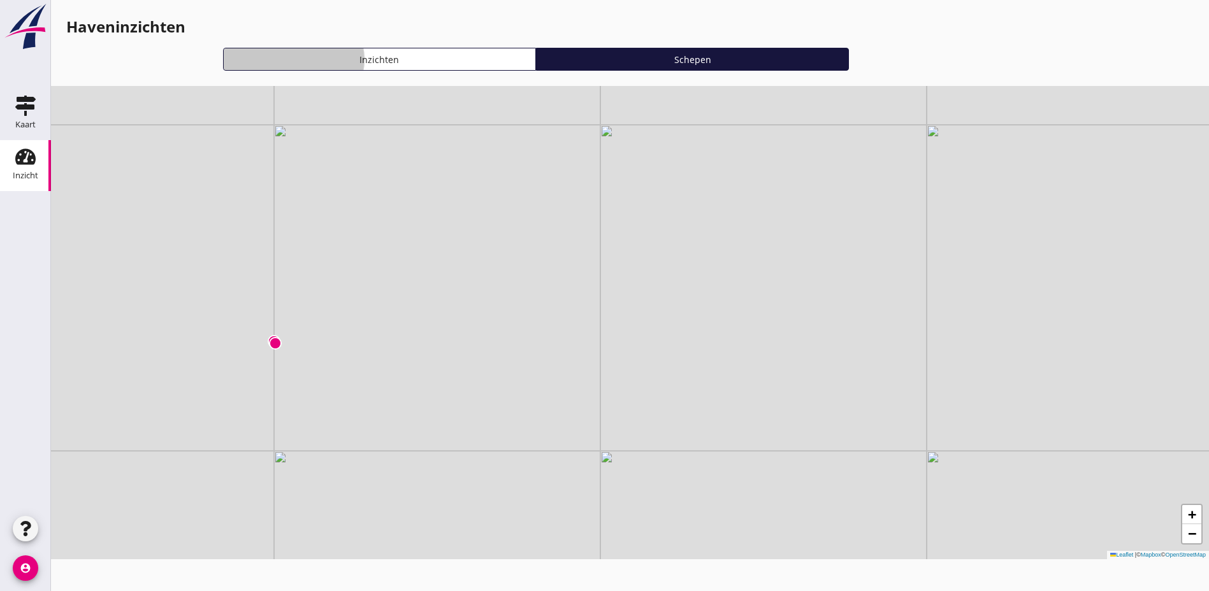
click at [270, 63] on div "Inzichten" at bounding box center [379, 59] width 301 height 13
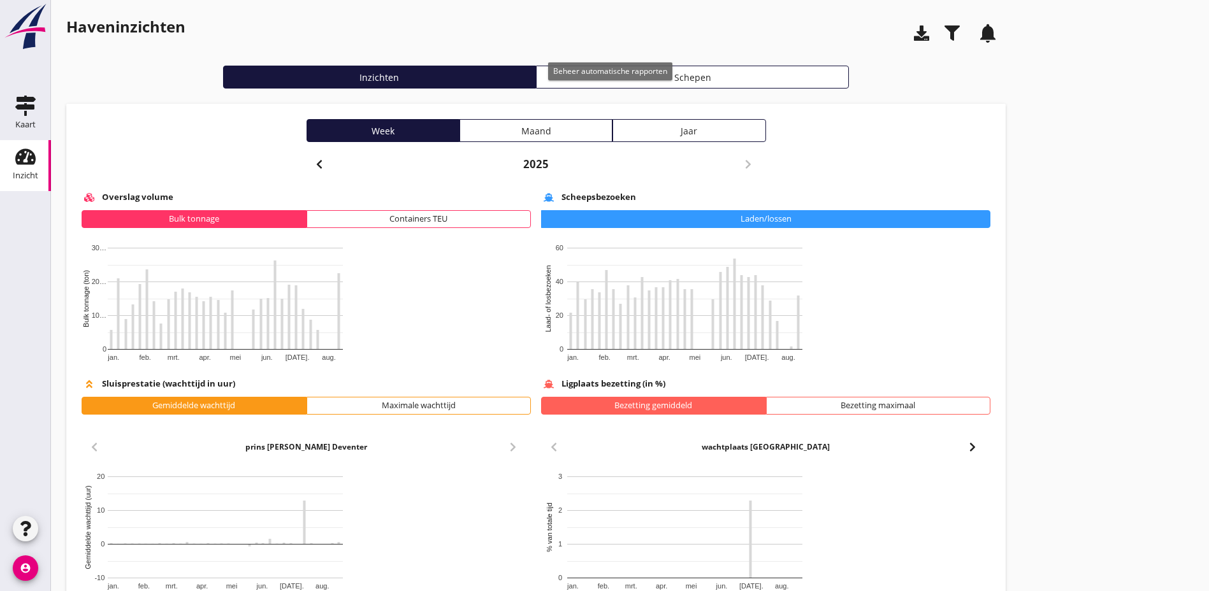
click at [962, 35] on icon "notifications" at bounding box center [988, 33] width 36 height 36
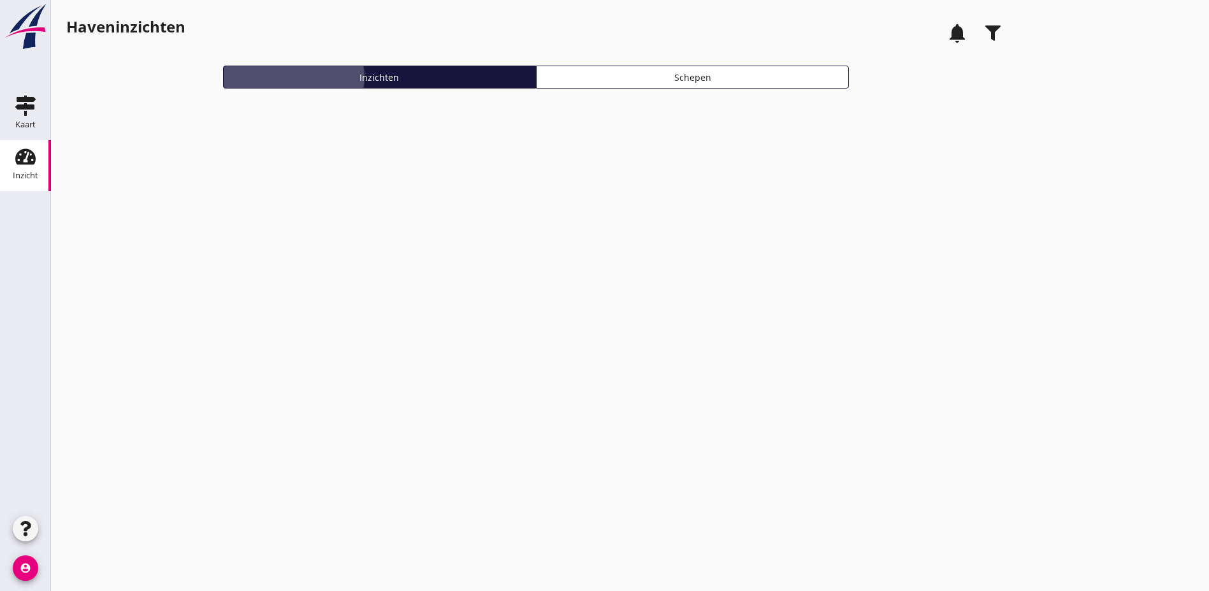
click at [286, 77] on div "Inzichten" at bounding box center [379, 77] width 301 height 13
click at [24, 171] on div "Inzicht" at bounding box center [25, 175] width 25 height 8
click at [247, 75] on div "Inzichten" at bounding box center [379, 77] width 301 height 13
click at [28, 32] on img at bounding box center [26, 26] width 46 height 47
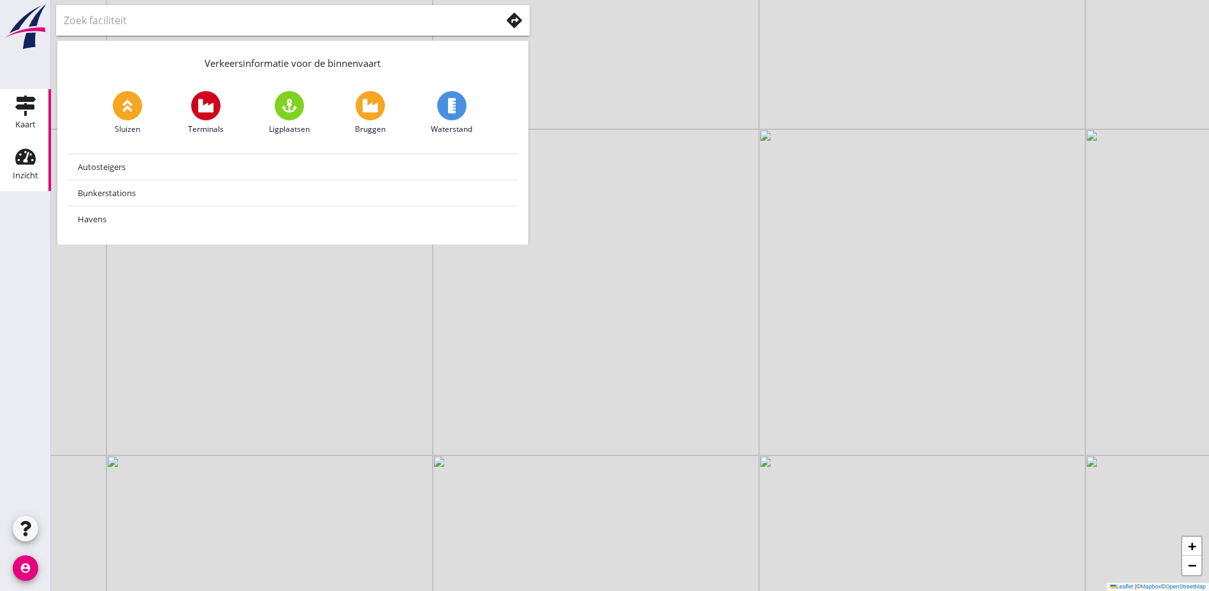
click at [26, 162] on use at bounding box center [25, 157] width 20 height 16
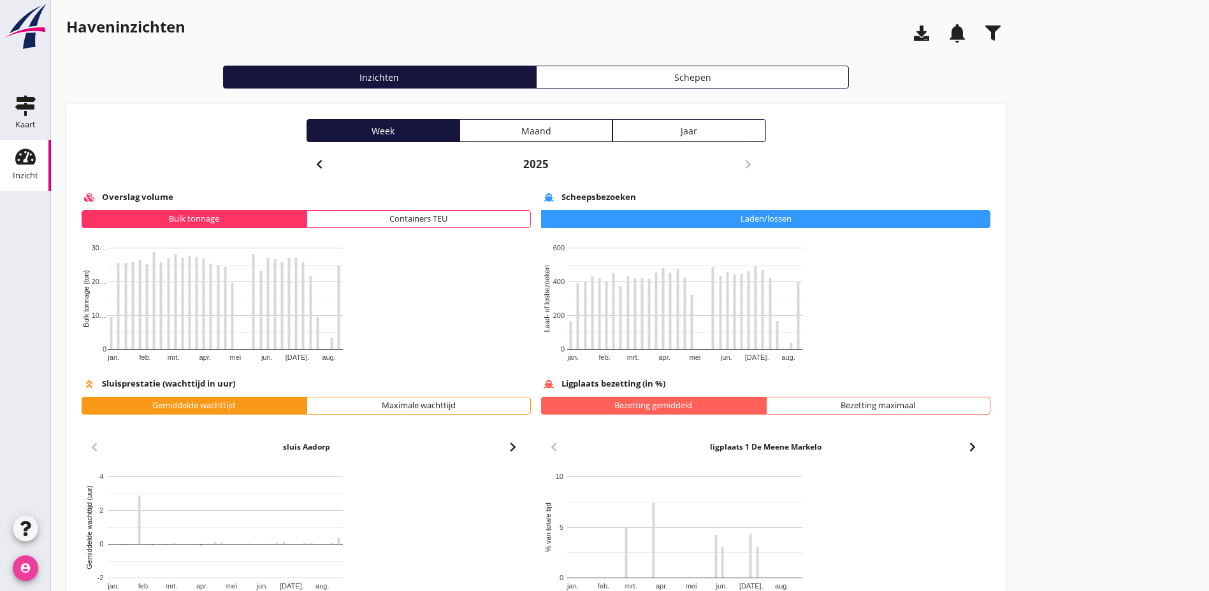
click at [23, 572] on icon "account_circle" at bounding box center [25, 568] width 25 height 25
click at [96, 535] on div "Bedrijfsinstellingen" at bounding box center [115, 532] width 92 height 15
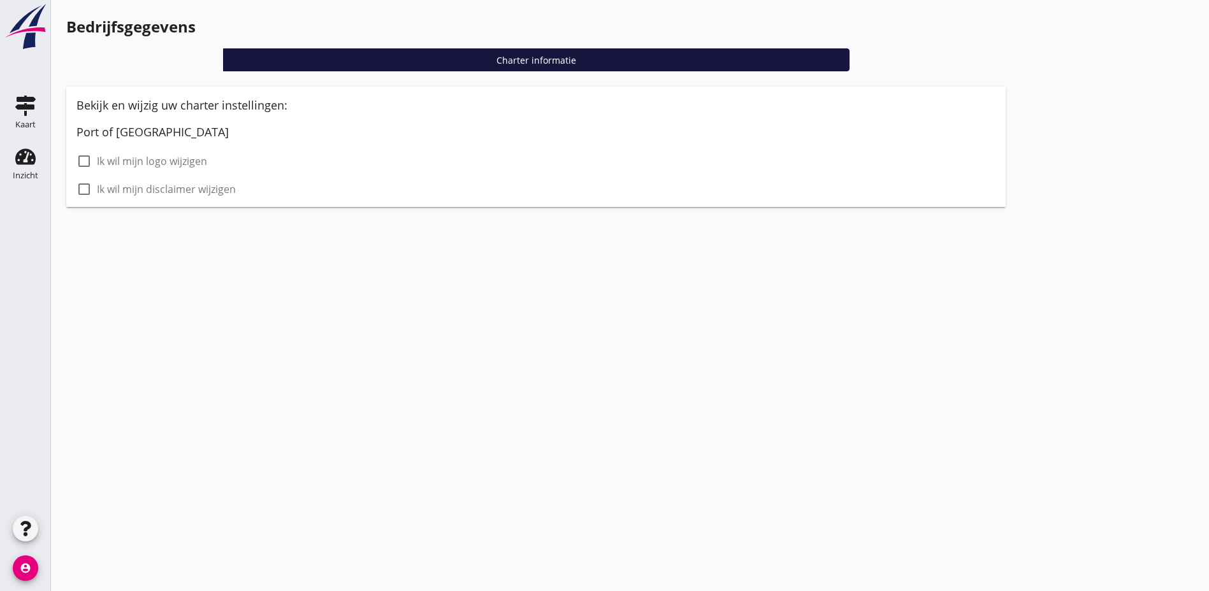
click at [286, 328] on div "cancel You are impersonating another user. Bedrijfsgegevens Charter informatie …" at bounding box center [630, 295] width 1158 height 591
click at [32, 155] on use at bounding box center [25, 157] width 20 height 16
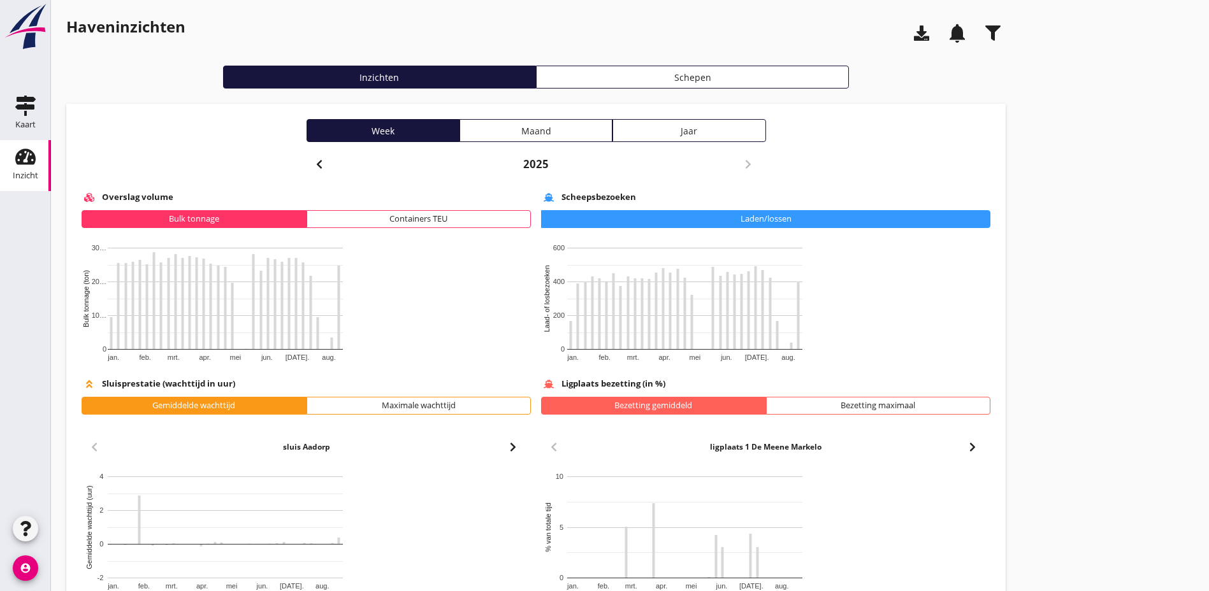
click at [962, 31] on icon "button" at bounding box center [992, 32] width 15 height 15
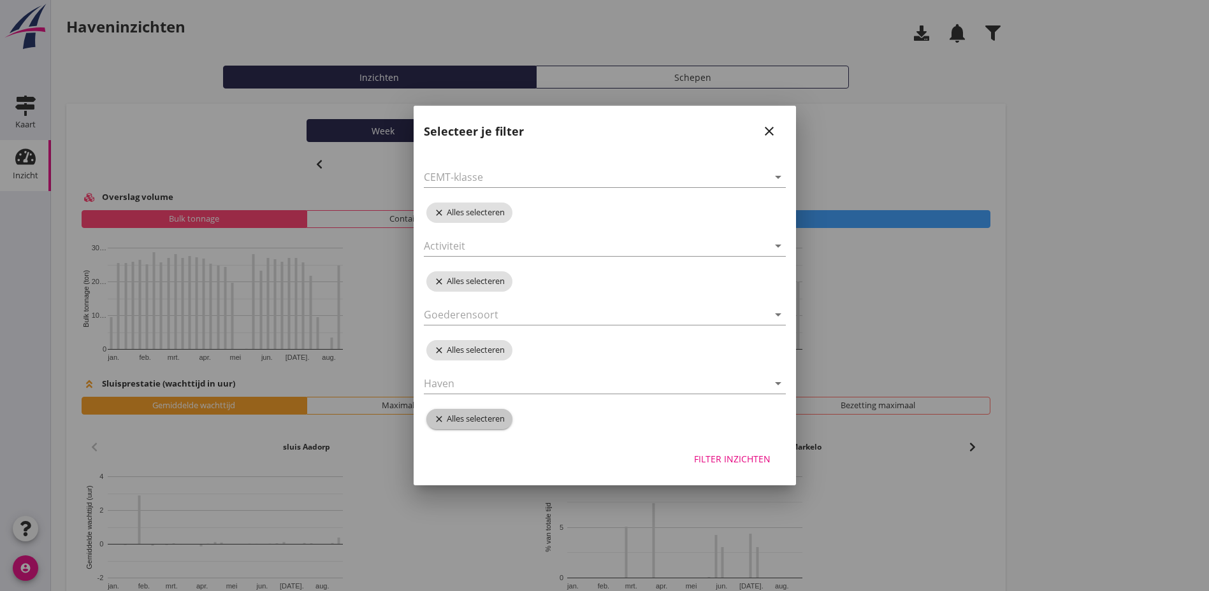
click at [438, 421] on icon "close" at bounding box center [440, 419] width 13 height 10
click at [775, 384] on icon "arrow_drop_down" at bounding box center [777, 383] width 15 height 15
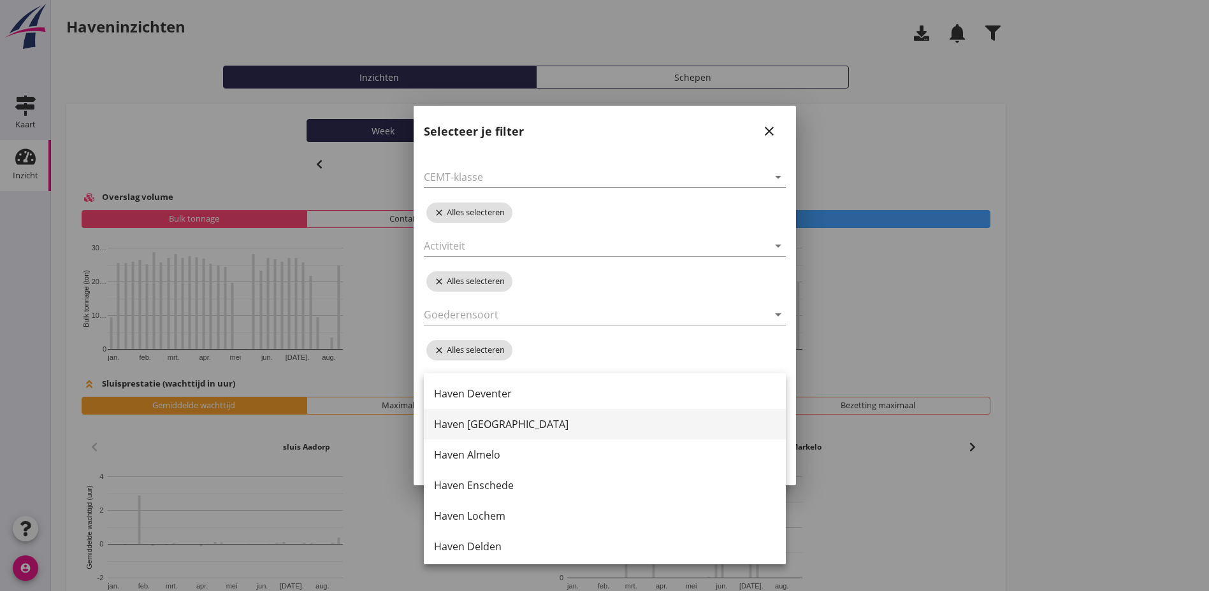
click at [488, 426] on div "Haven [GEOGRAPHIC_DATA]" at bounding box center [605, 424] width 342 height 15
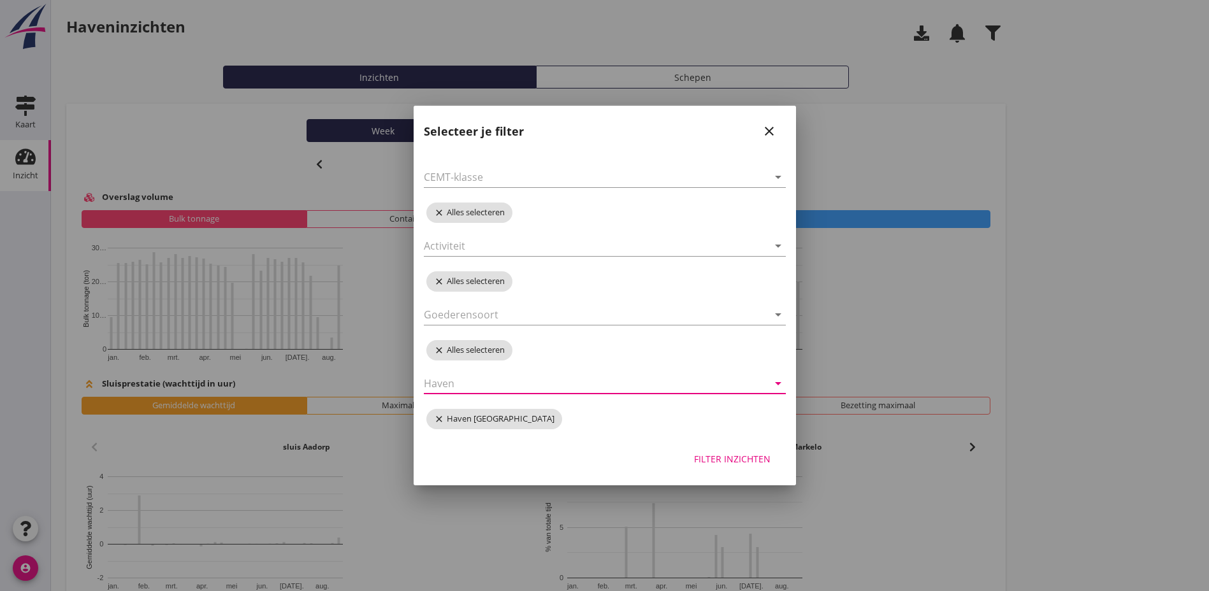
click at [777, 387] on icon "arrow_drop_down" at bounding box center [777, 383] width 15 height 15
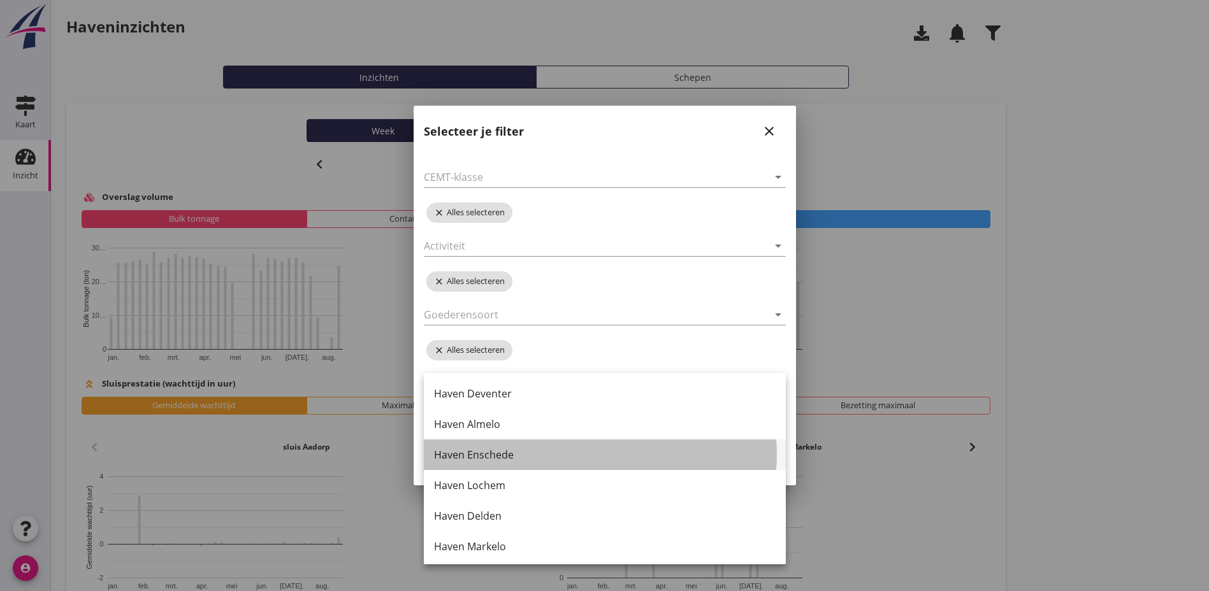
click at [484, 455] on div "Haven Enschede" at bounding box center [605, 454] width 342 height 15
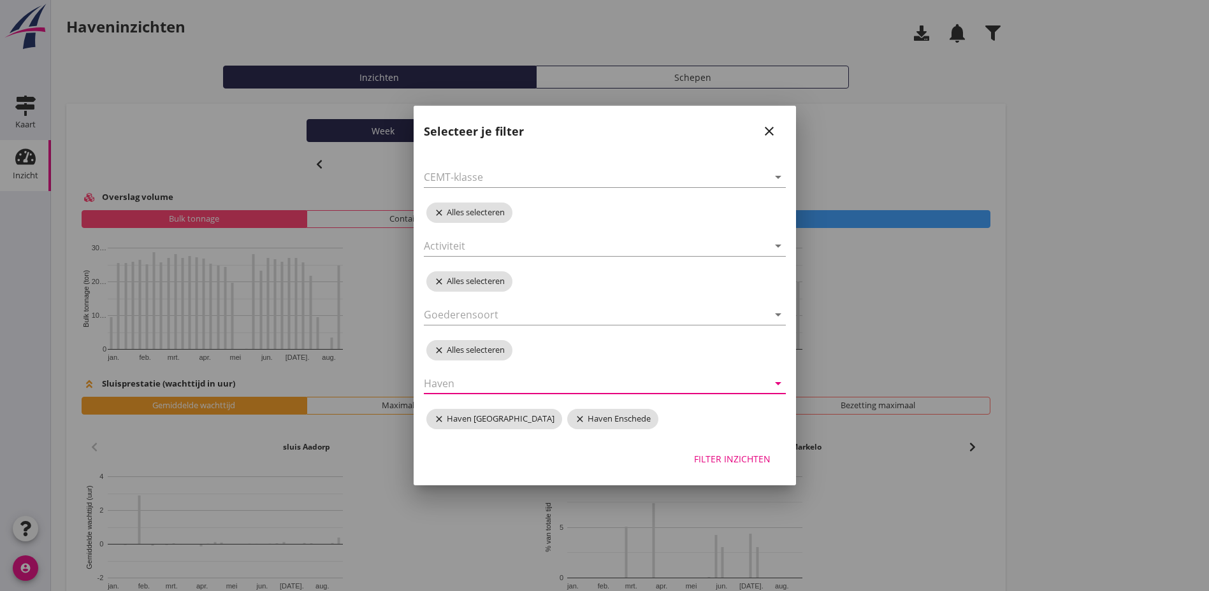
click at [777, 382] on icon "arrow_drop_down" at bounding box center [777, 383] width 15 height 15
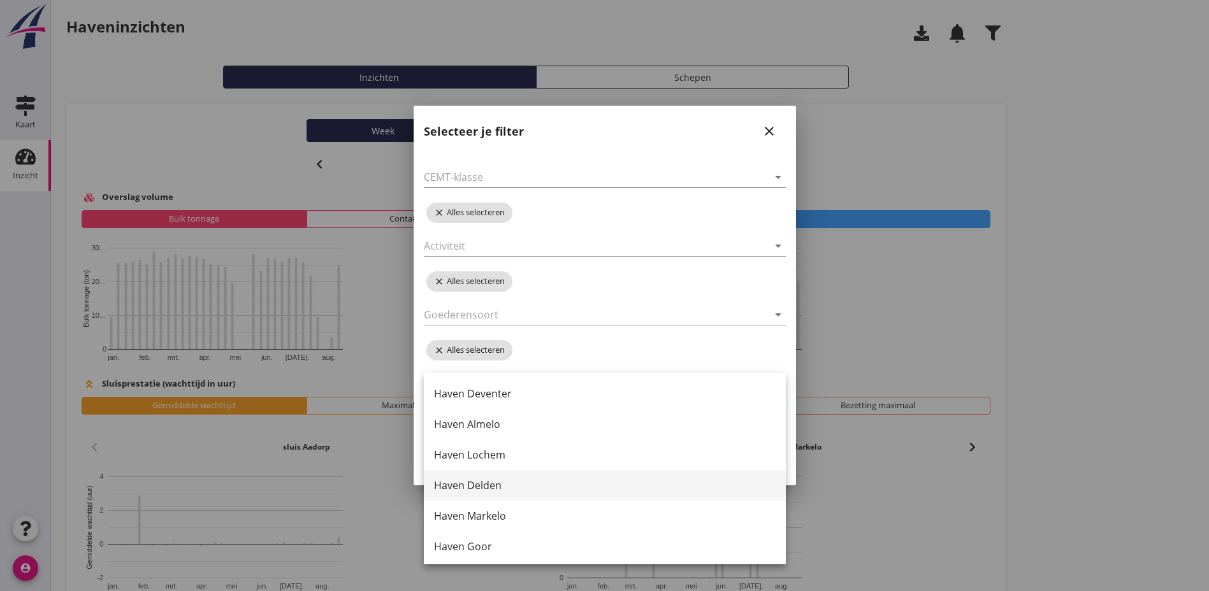
click at [485, 481] on div "Haven Delden" at bounding box center [605, 485] width 342 height 15
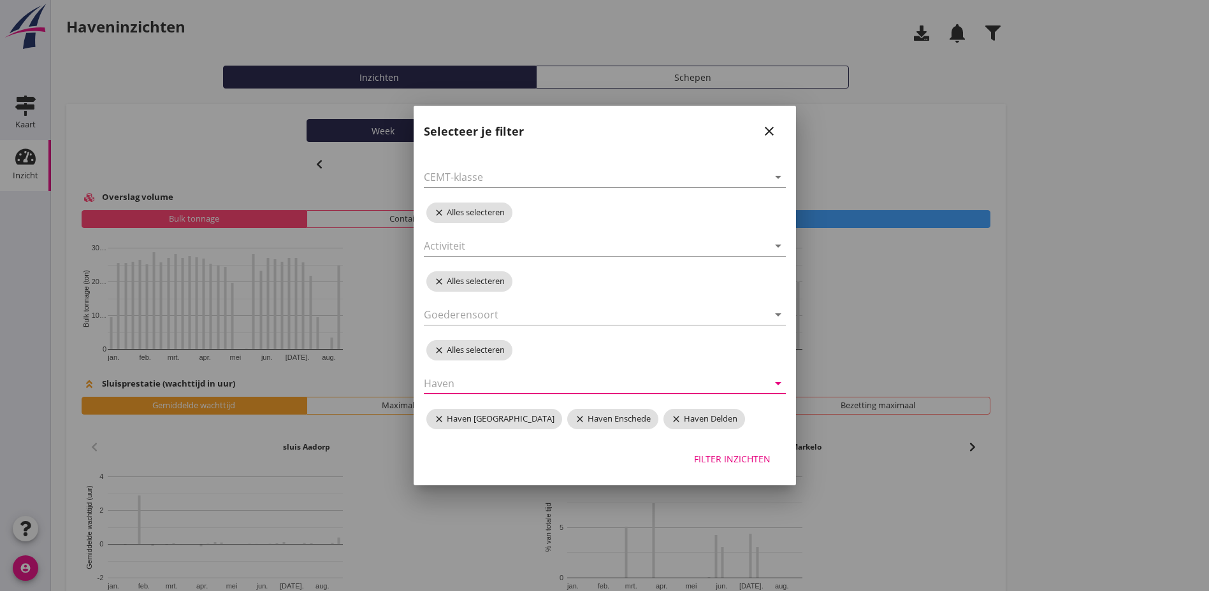
click at [779, 384] on icon "arrow_drop_down" at bounding box center [777, 383] width 15 height 15
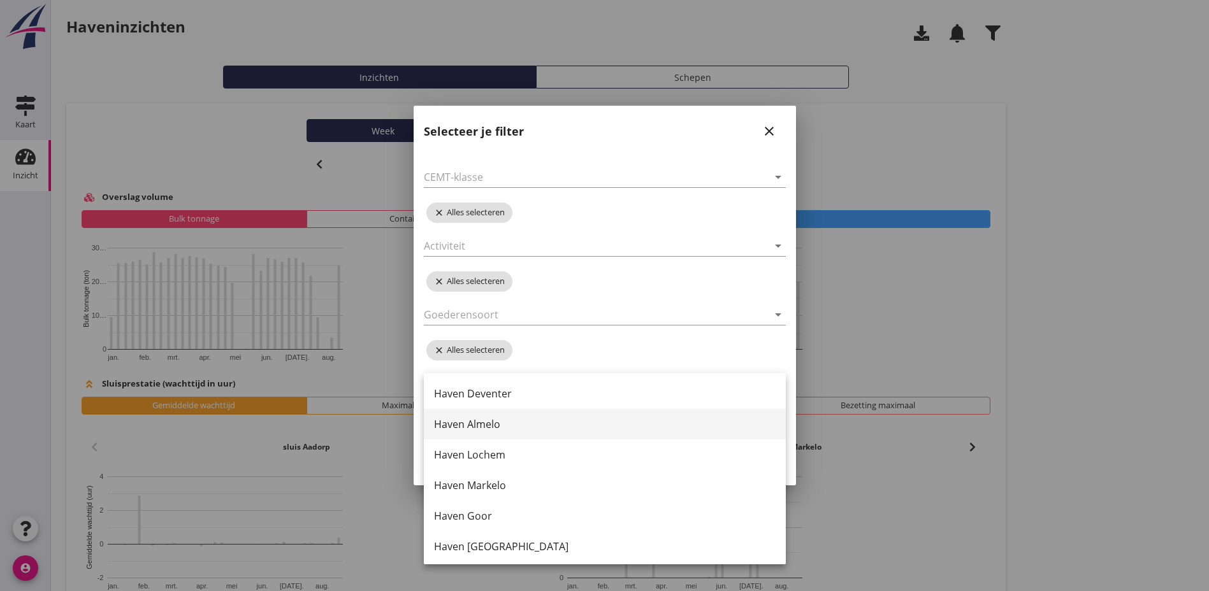
click at [487, 422] on div "Haven Almelo" at bounding box center [605, 424] width 342 height 15
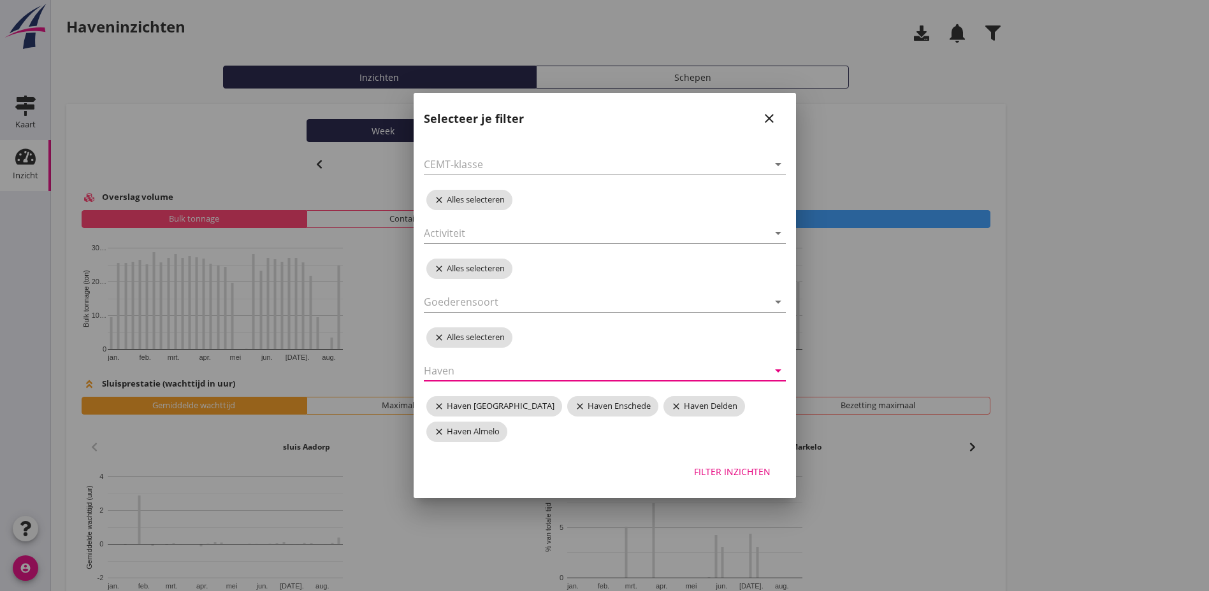
click at [775, 373] on icon "arrow_drop_down" at bounding box center [777, 370] width 15 height 15
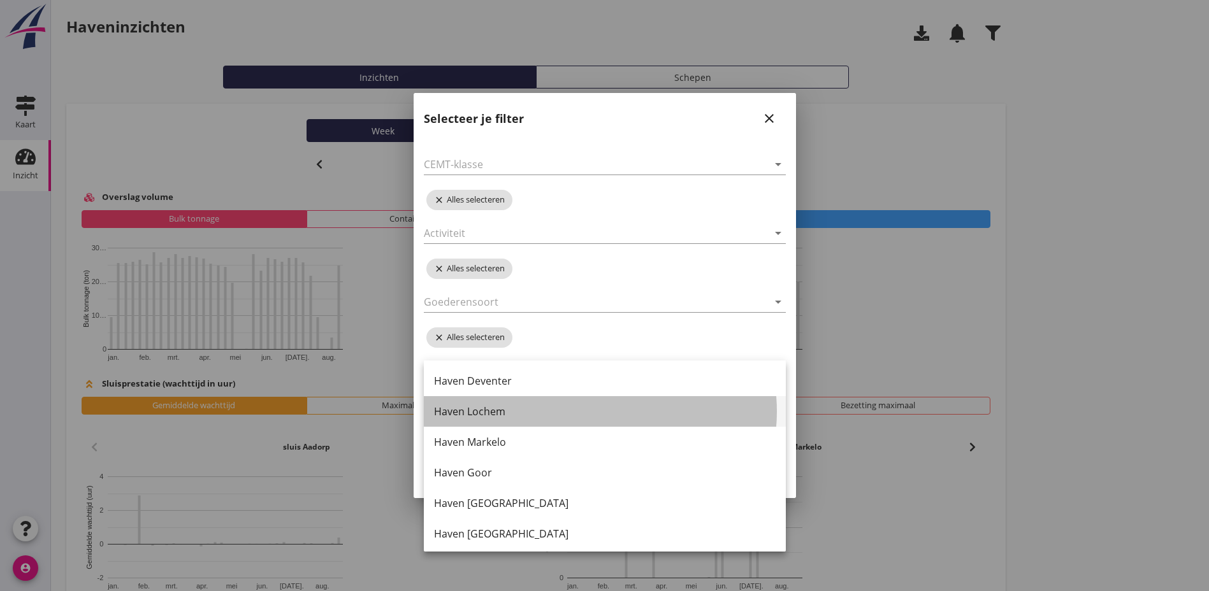
click at [484, 410] on div "Haven Lochem" at bounding box center [605, 411] width 342 height 15
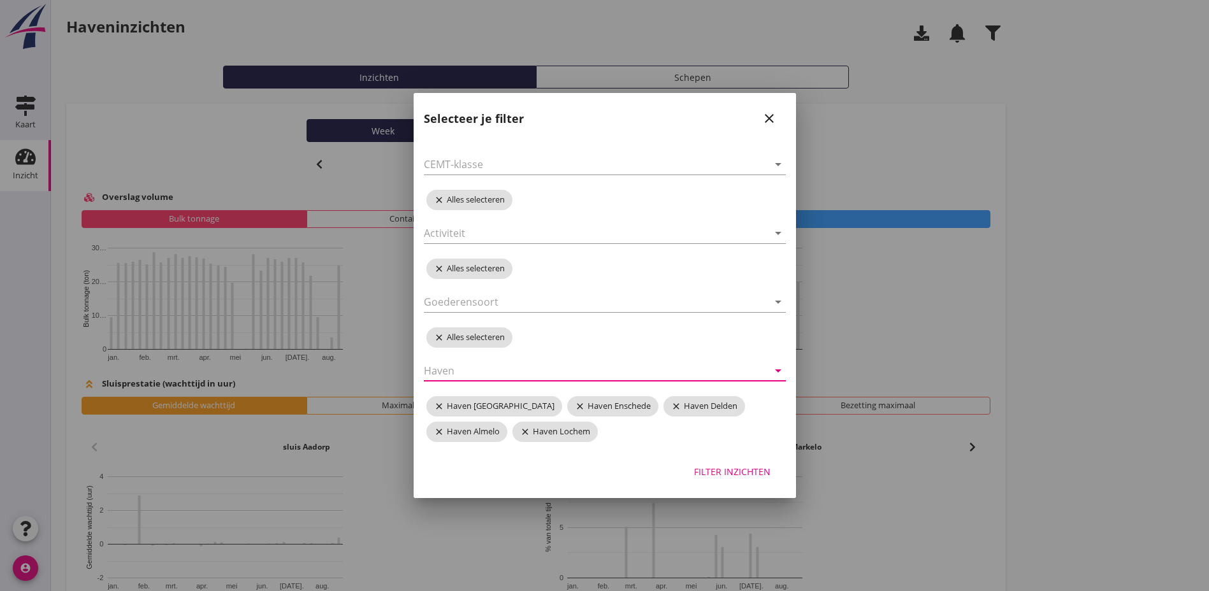
click at [774, 370] on icon "arrow_drop_down" at bounding box center [777, 370] width 15 height 15
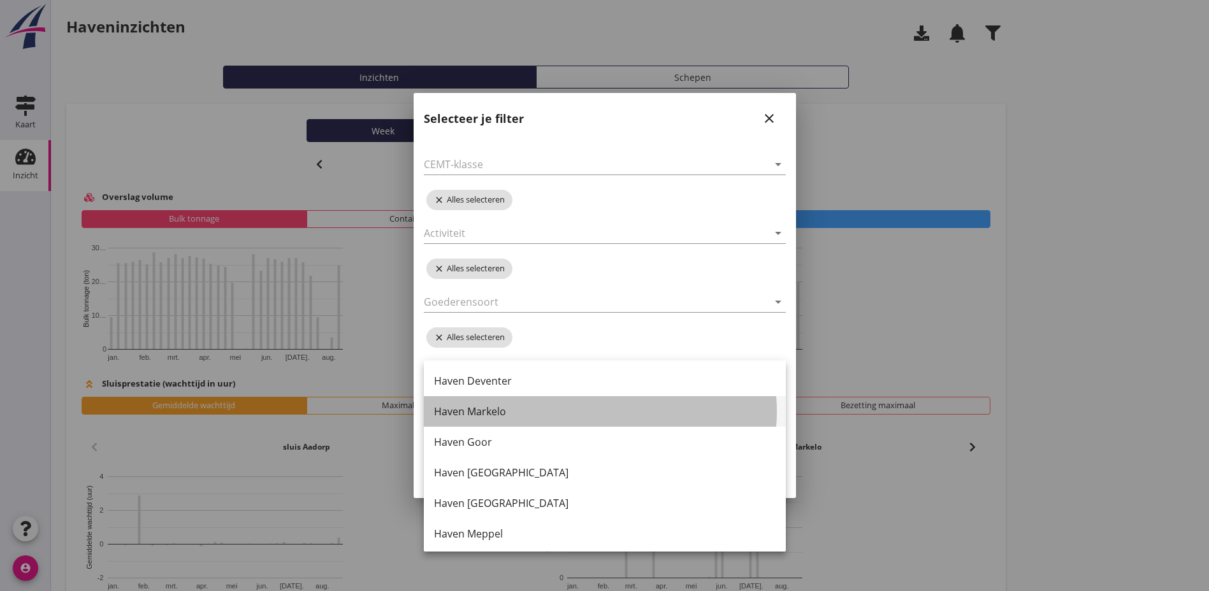
click at [494, 410] on div "Haven Markelo" at bounding box center [605, 411] width 342 height 15
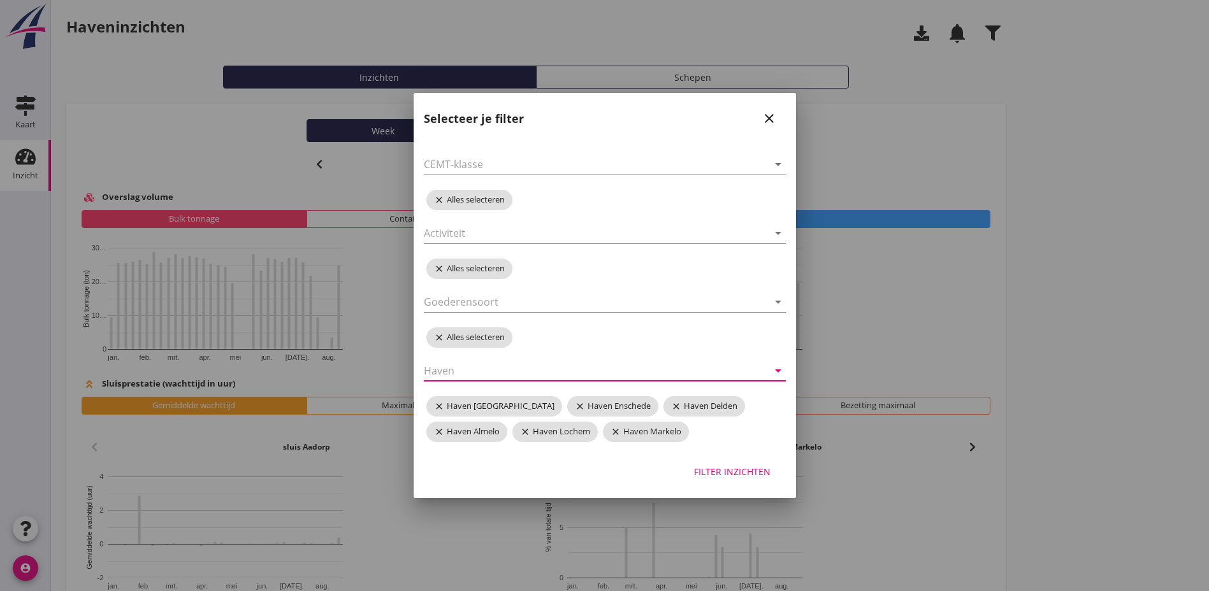
click at [782, 365] on icon "arrow_drop_down" at bounding box center [777, 370] width 15 height 15
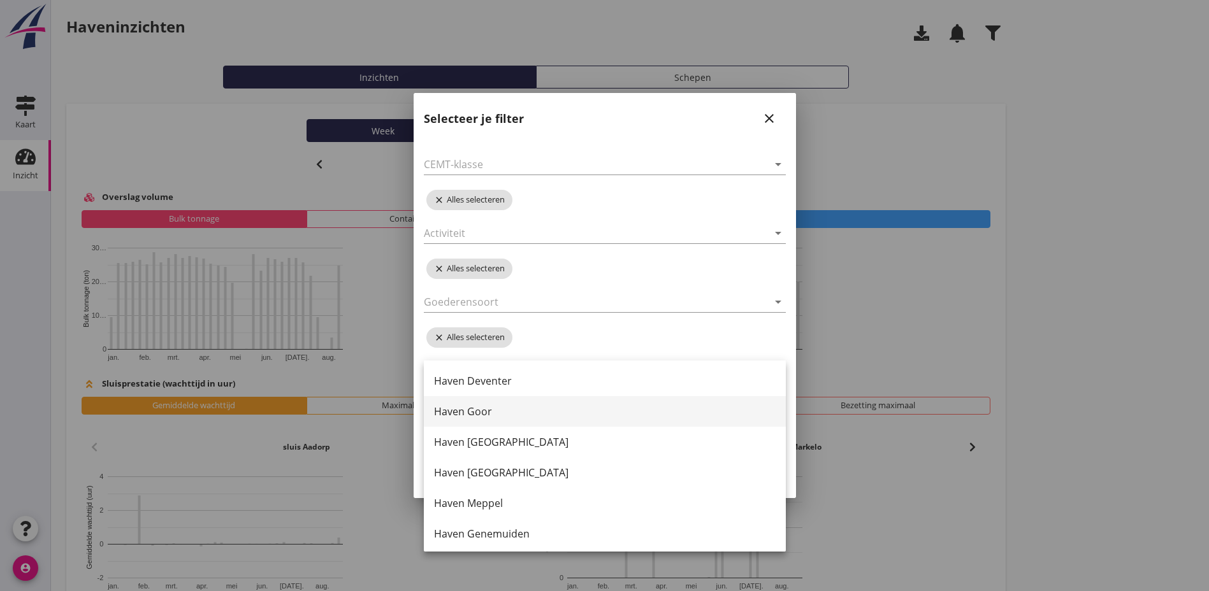
click at [470, 414] on div "Haven Goor" at bounding box center [605, 411] width 342 height 15
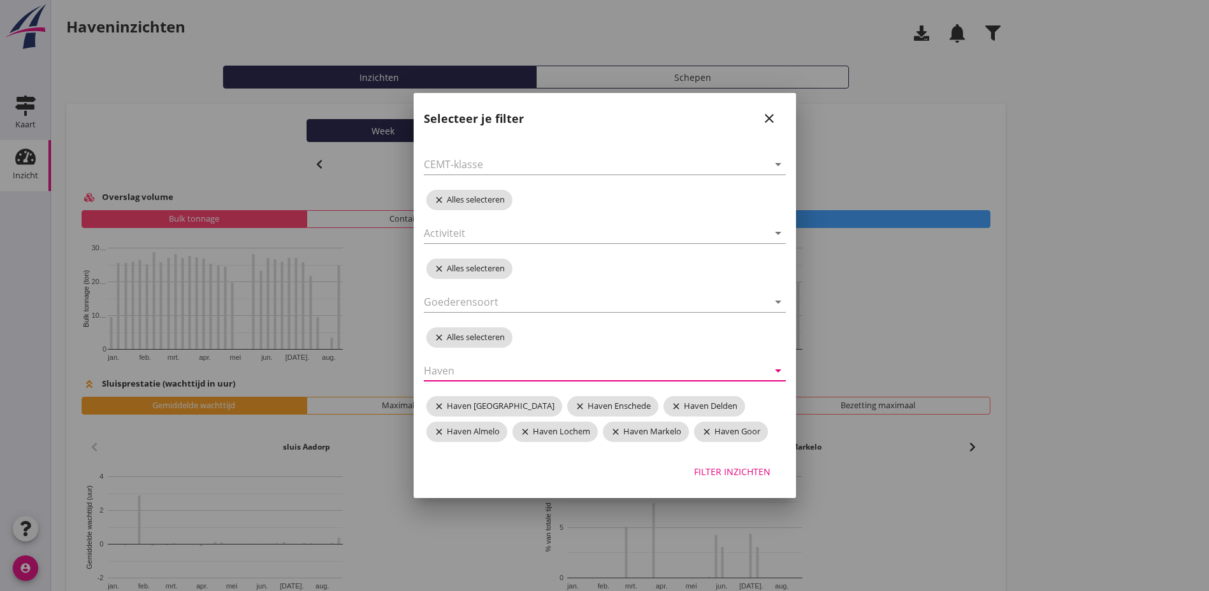
click at [779, 369] on icon "arrow_drop_down" at bounding box center [777, 370] width 15 height 15
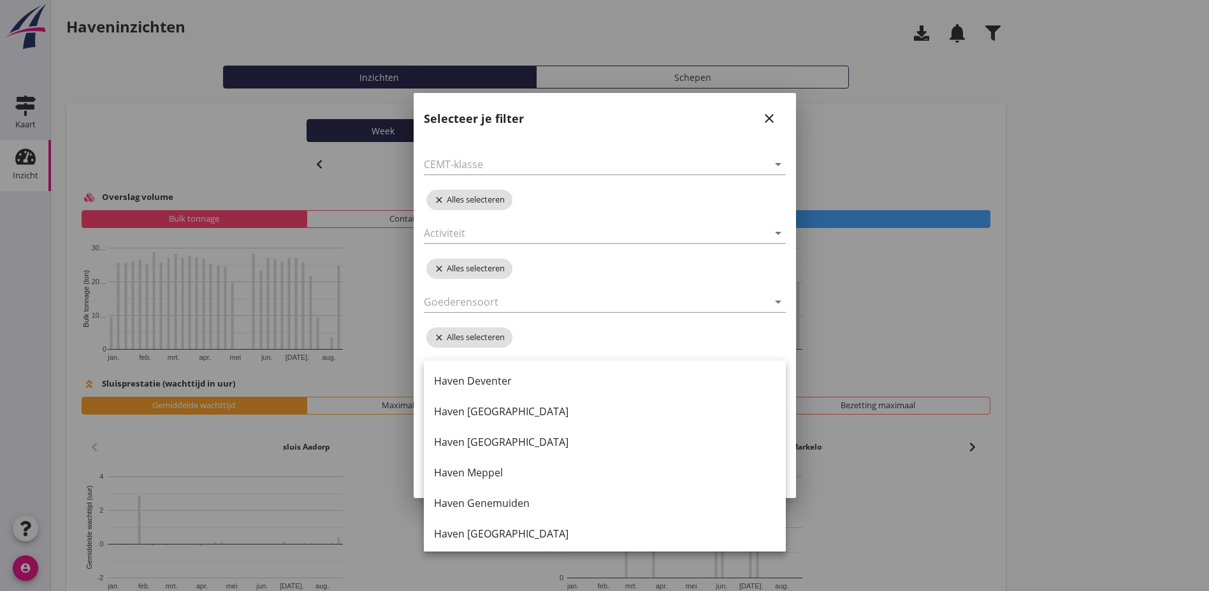
click at [637, 337] on div "arrow_drop_down close Alles selecteren arrow_drop_down close Alles selecteren a…" at bounding box center [605, 292] width 382 height 316
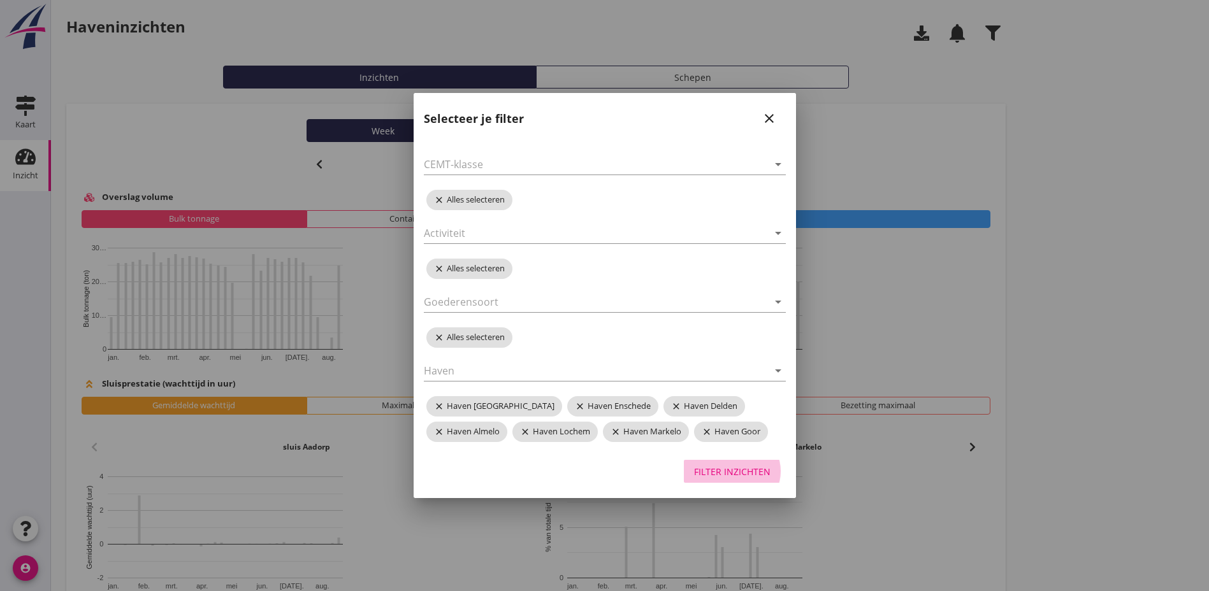
click at [740, 472] on div "Filter inzichten" at bounding box center [732, 471] width 76 height 13
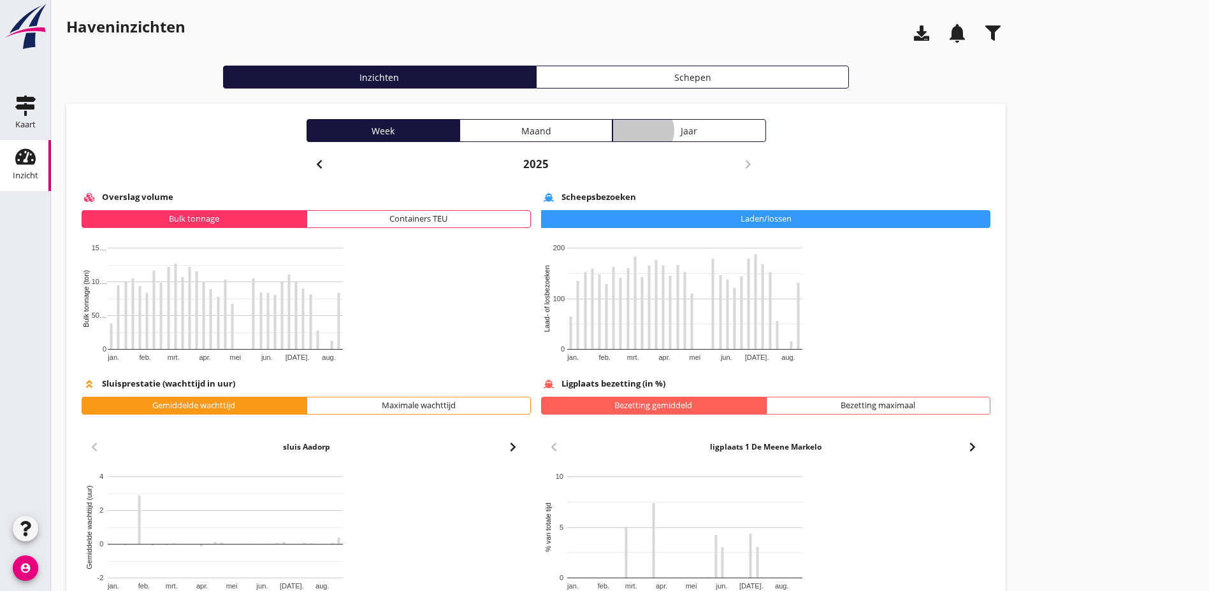
click at [618, 131] on div "Jaar" at bounding box center [688, 130] width 141 height 13
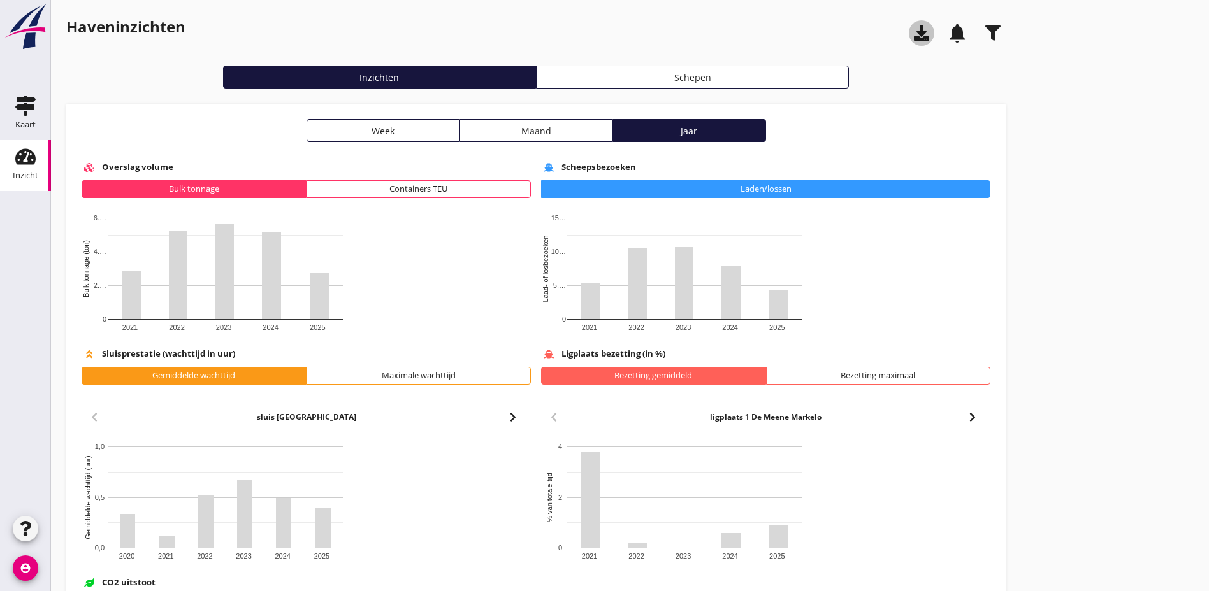
click at [914, 36] on use "button" at bounding box center [921, 32] width 15 height 15
click at [697, 534] on div "Haveninzichten notifications Inzichten Schepen Week Maand Jaar Overslag volume …" at bounding box center [630, 387] width 1158 height 775
click at [962, 38] on icon "button" at bounding box center [992, 32] width 15 height 15
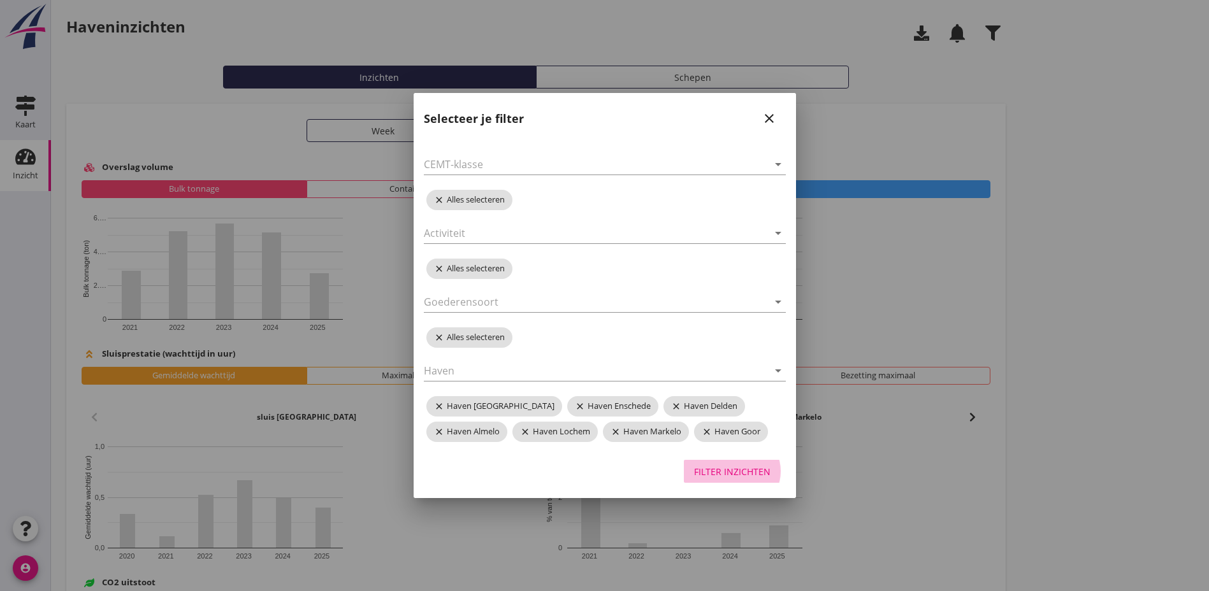
click at [730, 472] on div "Filter inzichten" at bounding box center [732, 471] width 76 height 13
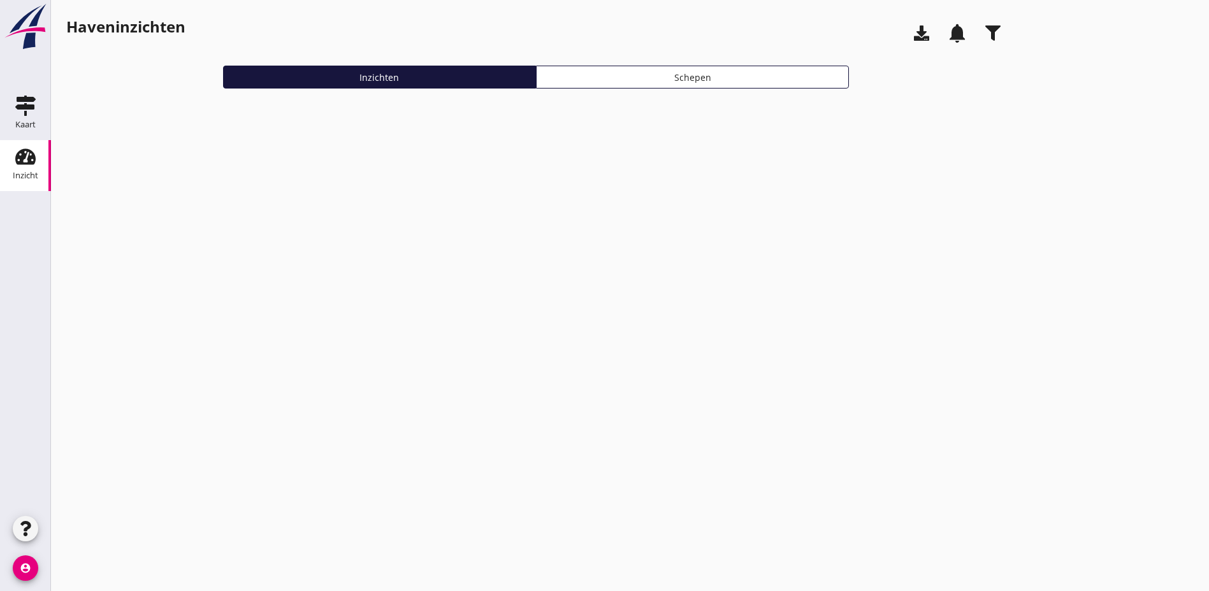
click at [962, 36] on use "button" at bounding box center [992, 32] width 15 height 15
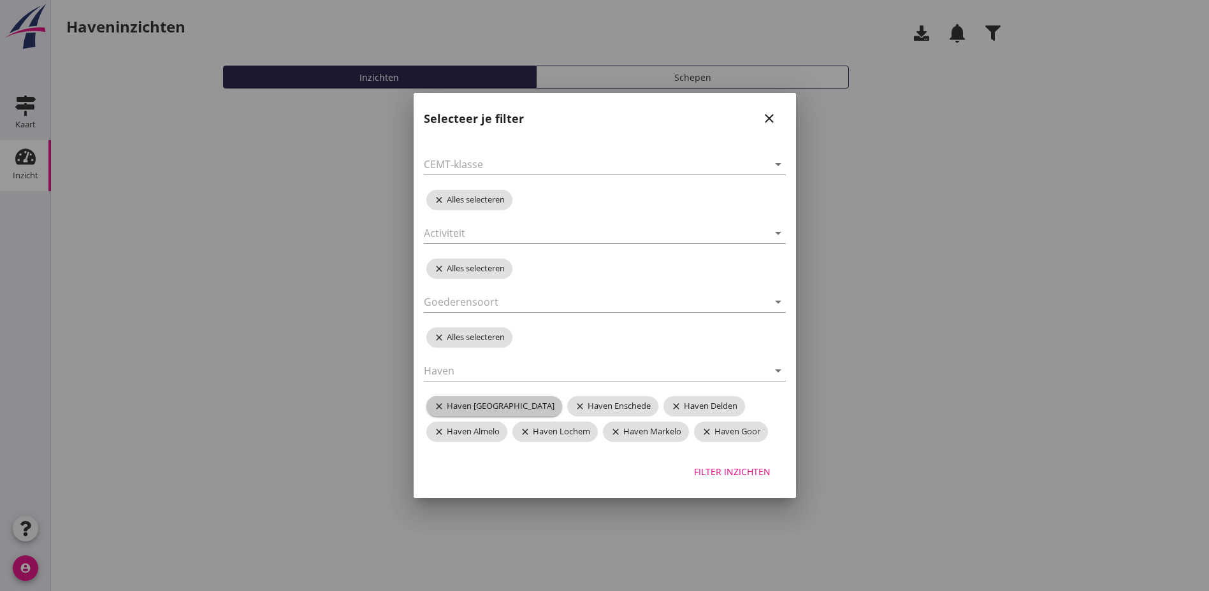
click at [439, 405] on icon "close" at bounding box center [440, 406] width 13 height 10
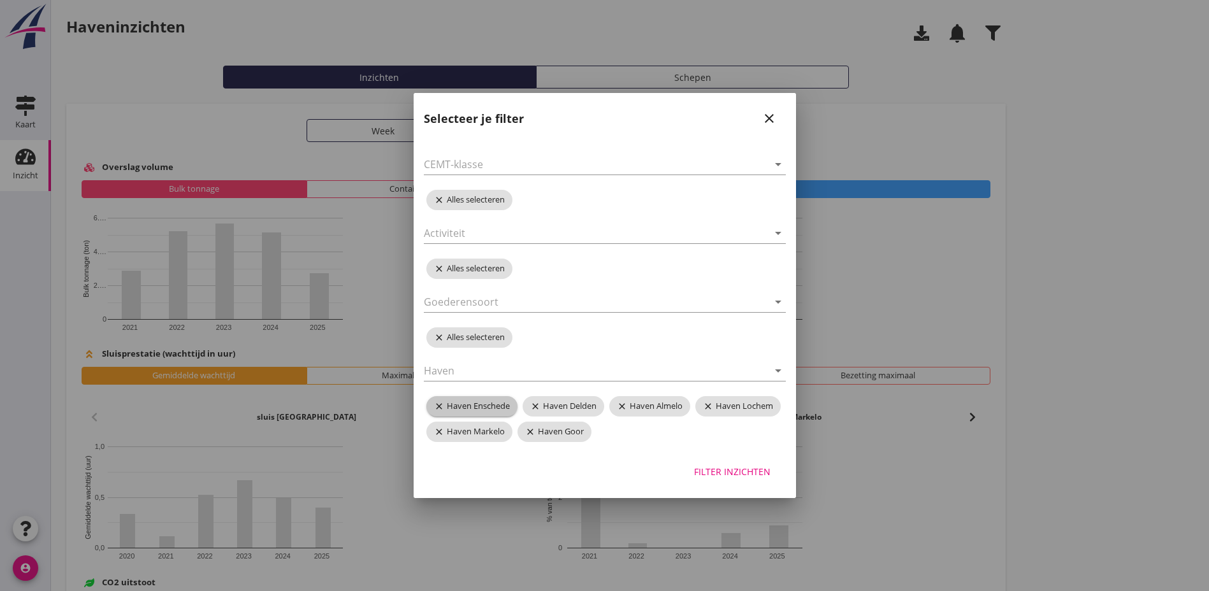
click at [434, 408] on icon "close" at bounding box center [440, 406] width 13 height 10
click at [780, 373] on icon "arrow_drop_down" at bounding box center [777, 370] width 15 height 15
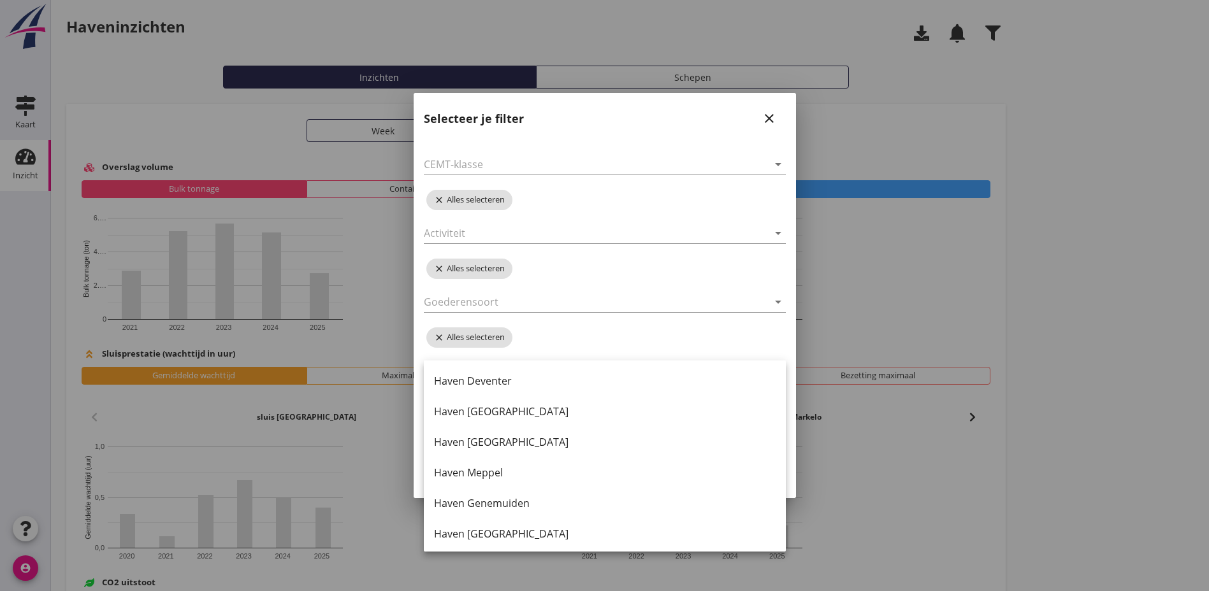
click at [614, 330] on div "arrow_drop_down close Alles selecteren arrow_drop_down close Alles selecteren a…" at bounding box center [605, 292] width 382 height 316
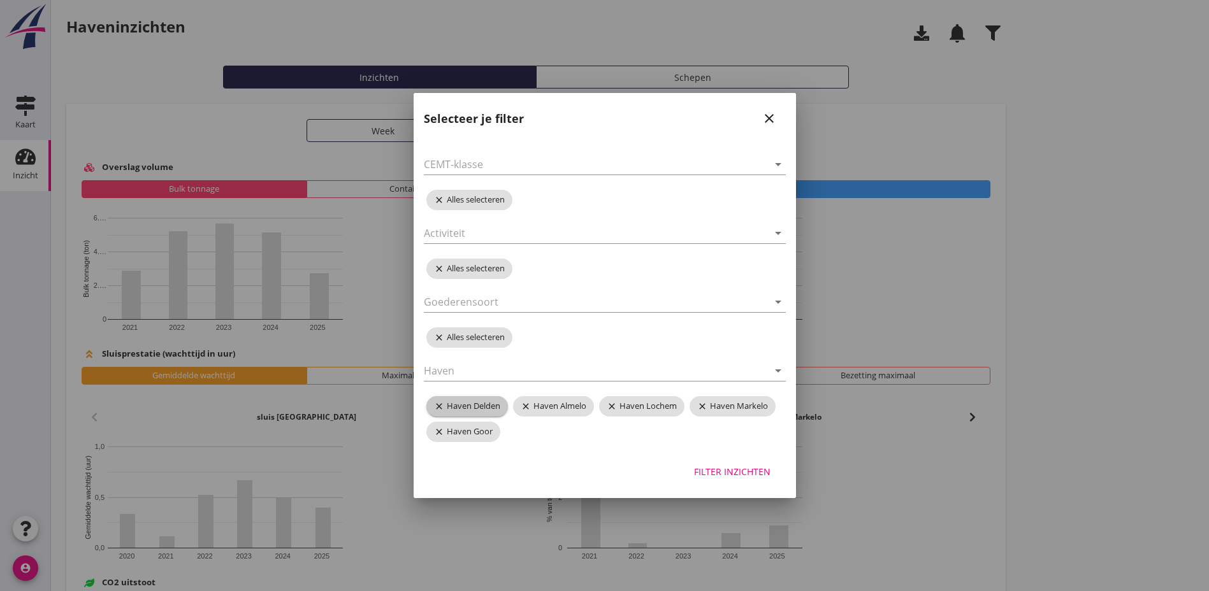
click at [436, 408] on icon "close" at bounding box center [440, 406] width 13 height 10
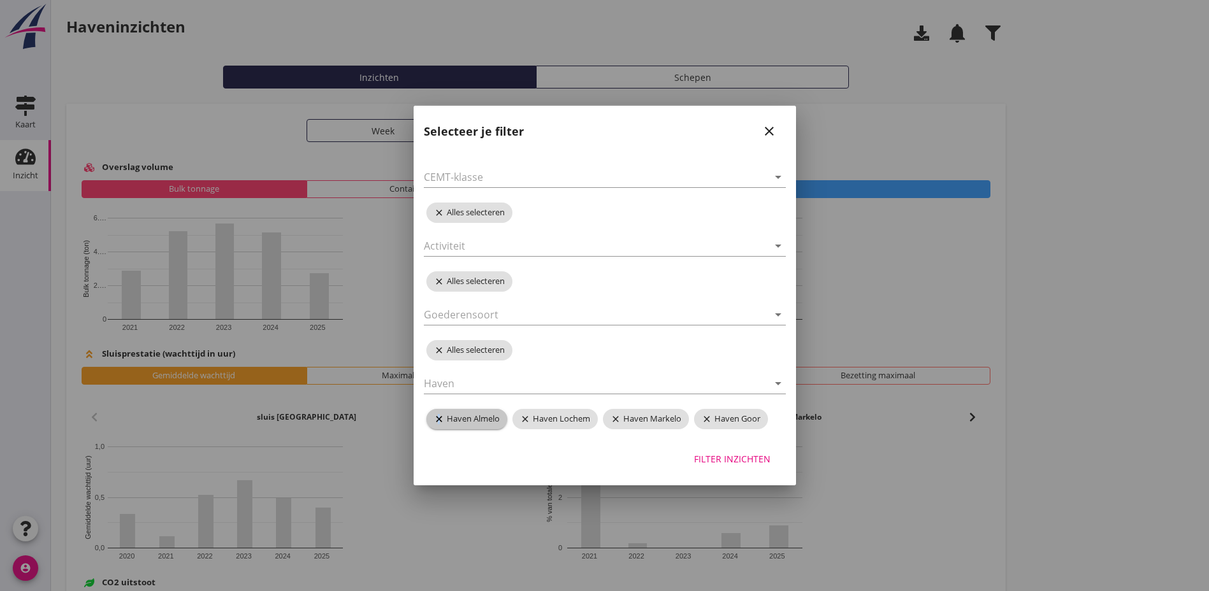
click at [439, 415] on icon "close" at bounding box center [440, 419] width 13 height 10
click at [444, 419] on icon "close" at bounding box center [440, 419] width 13 height 10
drag, startPoint x: 434, startPoint y: 420, endPoint x: 460, endPoint y: 420, distance: 26.1
click at [438, 420] on icon "close" at bounding box center [440, 419] width 13 height 10
click at [437, 419] on icon "close" at bounding box center [440, 419] width 13 height 10
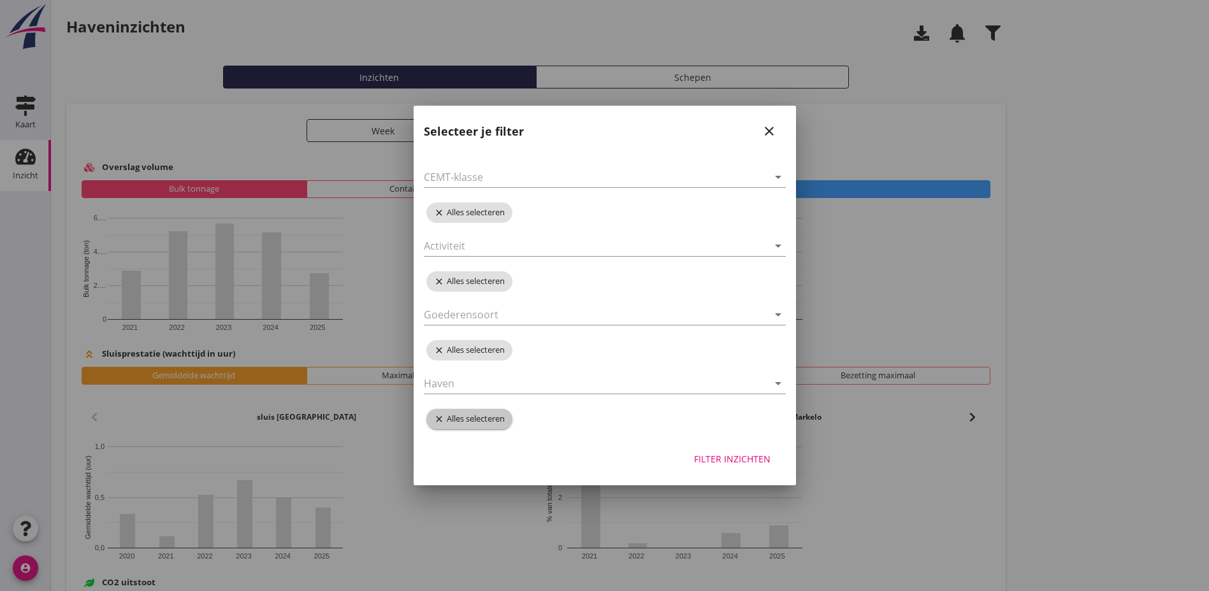
click at [467, 421] on span "close Alles selecteren" at bounding box center [469, 419] width 86 height 20
click at [779, 386] on icon "arrow_drop_down" at bounding box center [777, 383] width 15 height 15
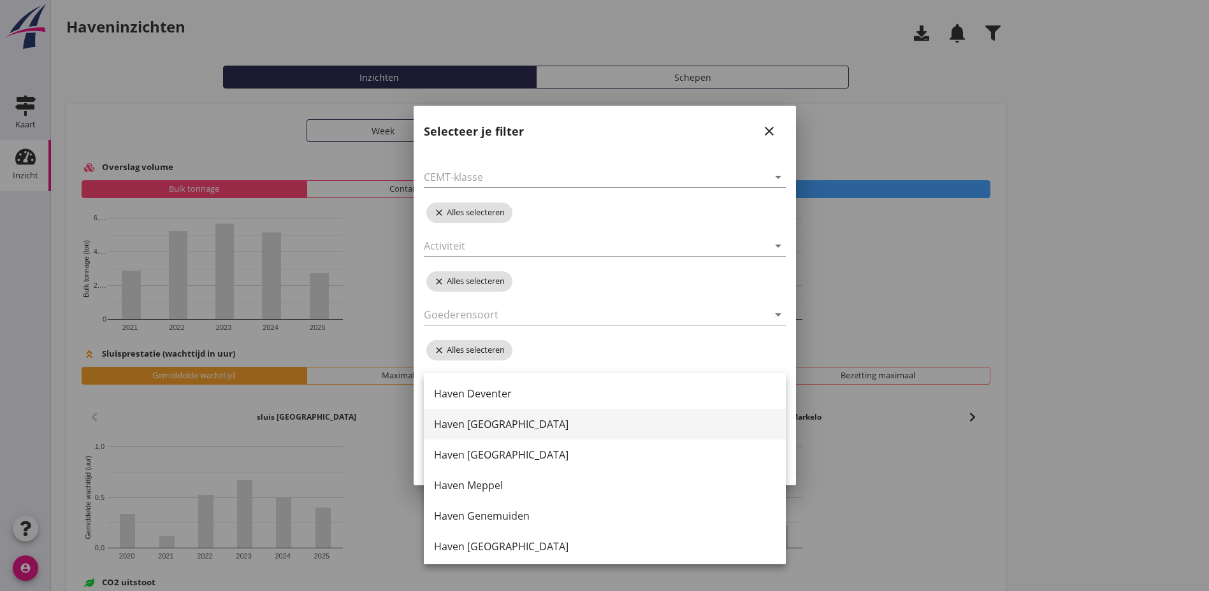
click at [461, 424] on div "Haven [GEOGRAPHIC_DATA]" at bounding box center [605, 424] width 342 height 15
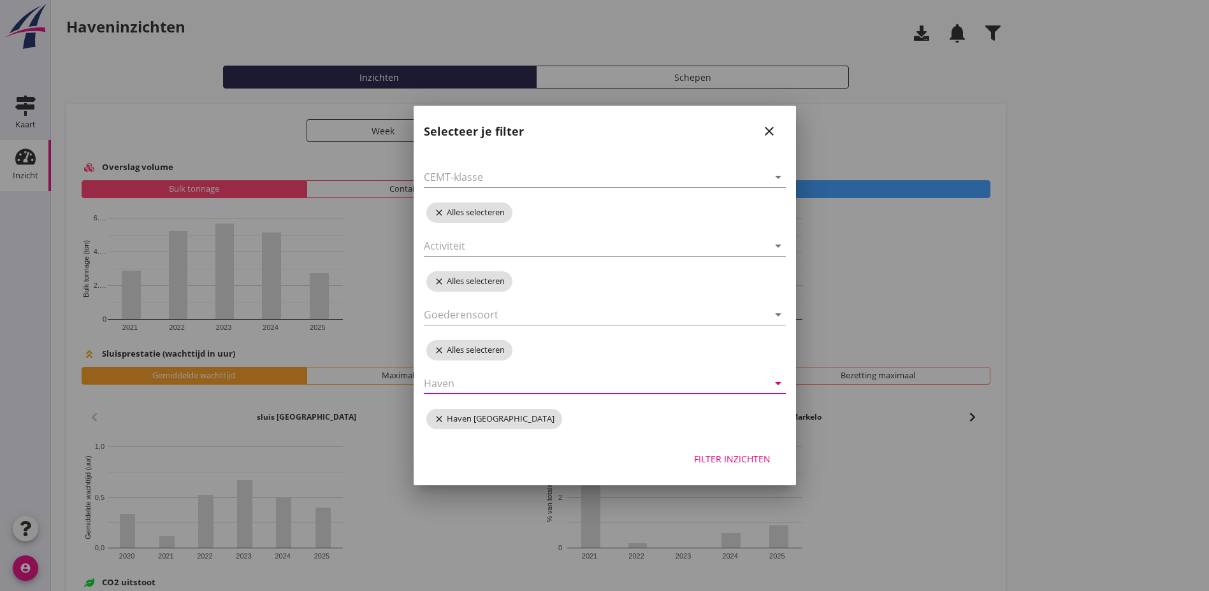
click at [779, 384] on icon "arrow_drop_down" at bounding box center [777, 383] width 15 height 15
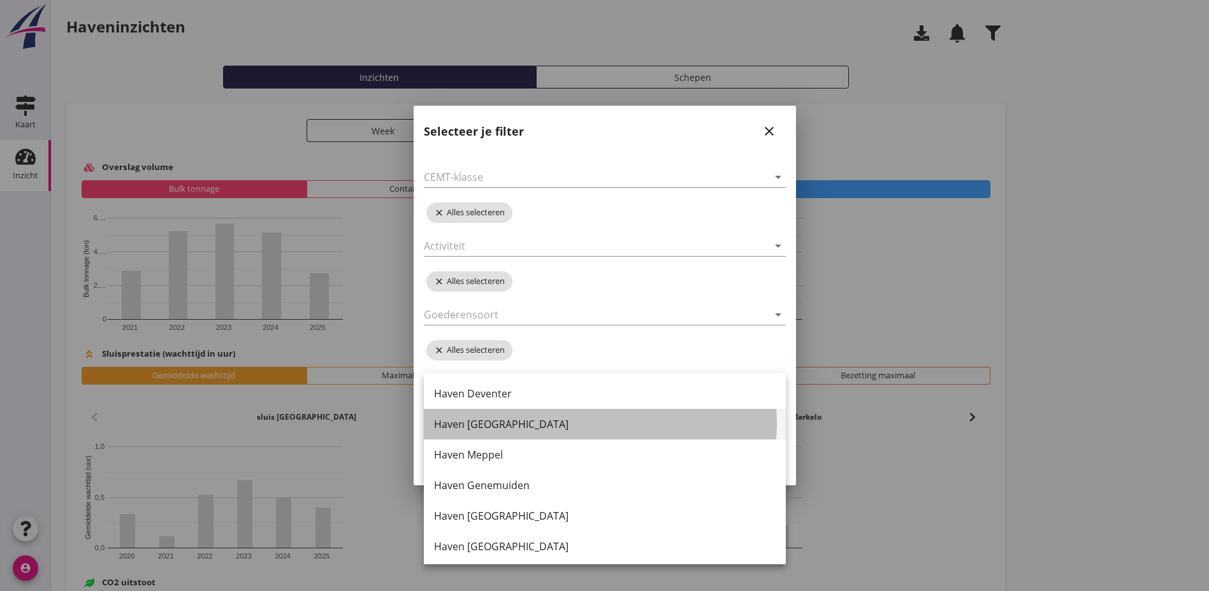
click at [486, 423] on div "Haven [GEOGRAPHIC_DATA]" at bounding box center [605, 424] width 342 height 15
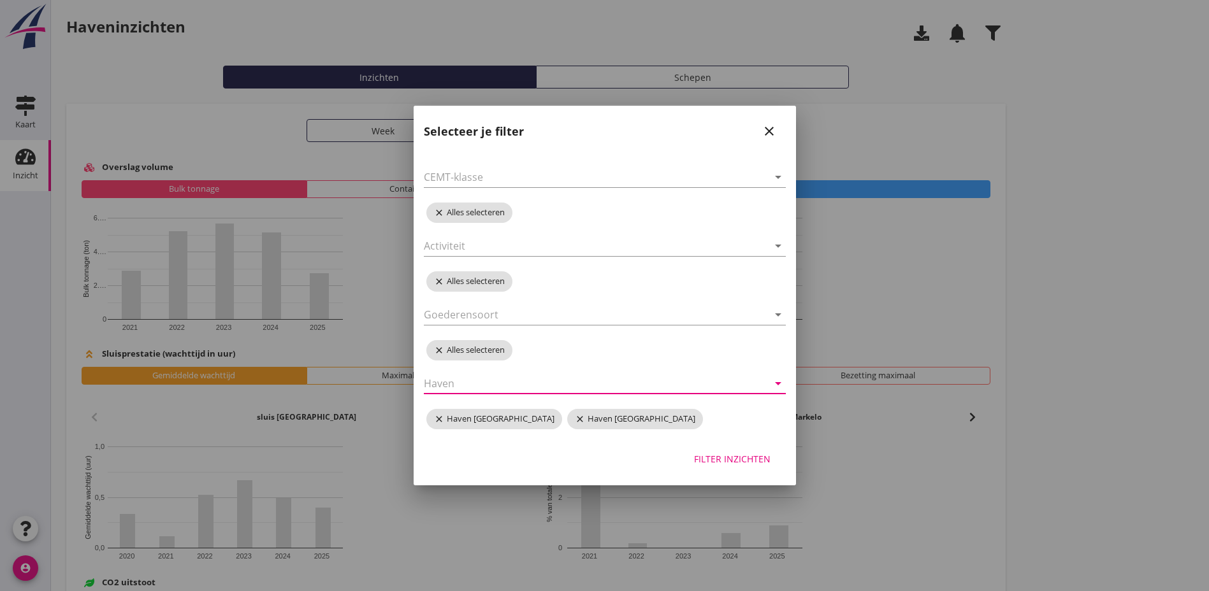
click at [781, 385] on icon "arrow_drop_down" at bounding box center [777, 383] width 15 height 15
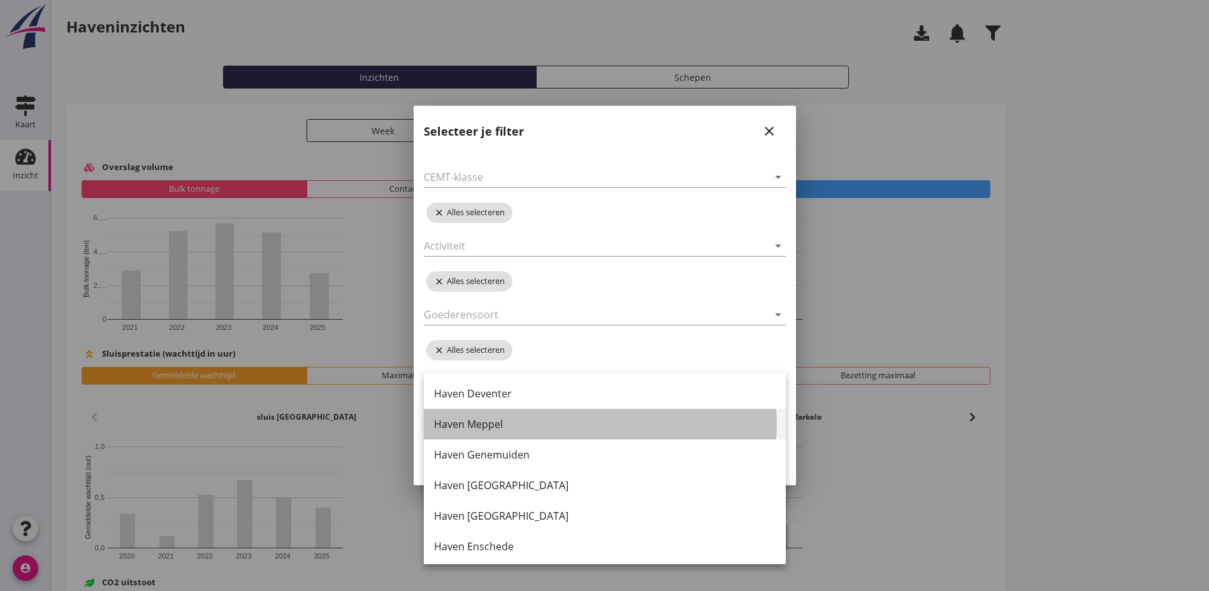
click at [483, 425] on div "Haven Meppel" at bounding box center [605, 424] width 342 height 15
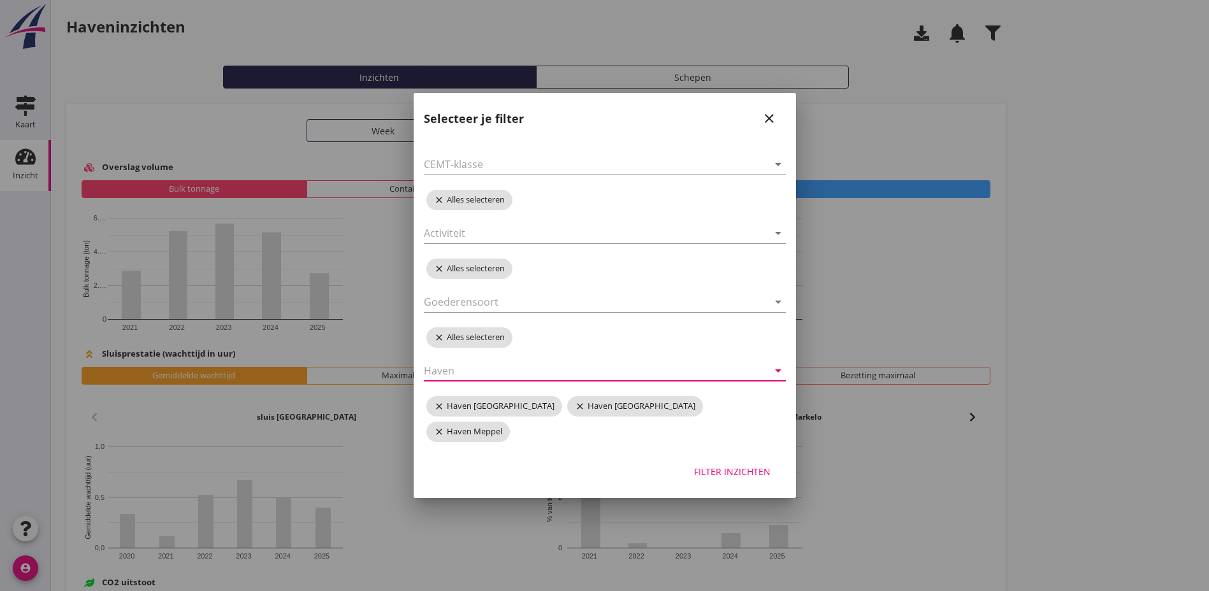
click at [780, 378] on icon "arrow_drop_down" at bounding box center [777, 370] width 15 height 15
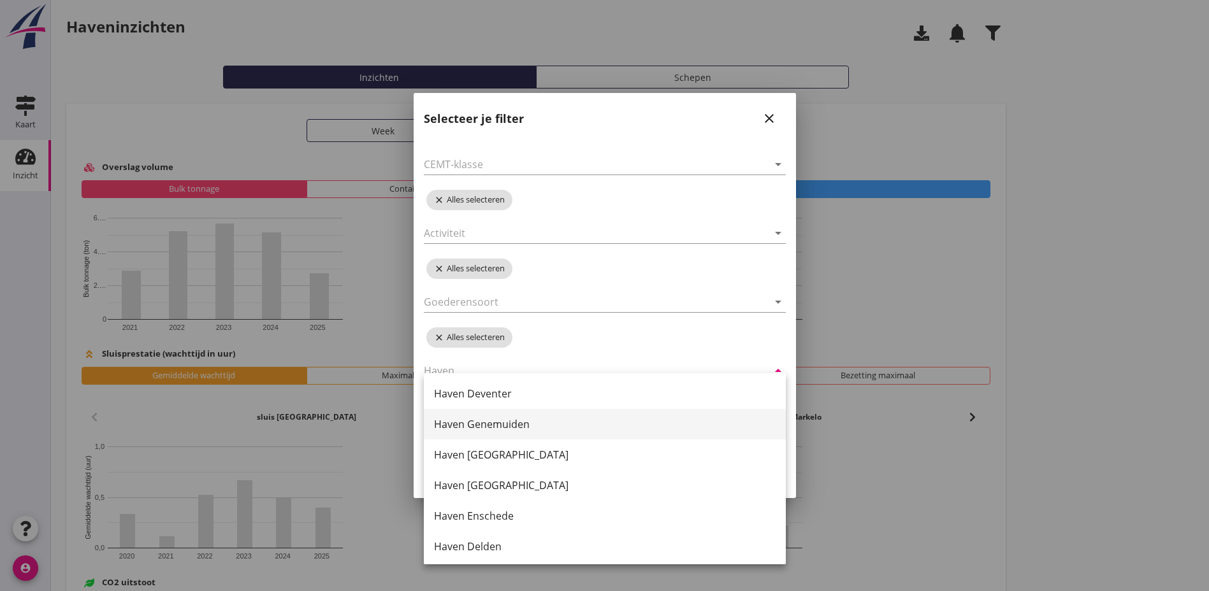
click at [499, 426] on div "Haven Genemuiden" at bounding box center [605, 424] width 342 height 15
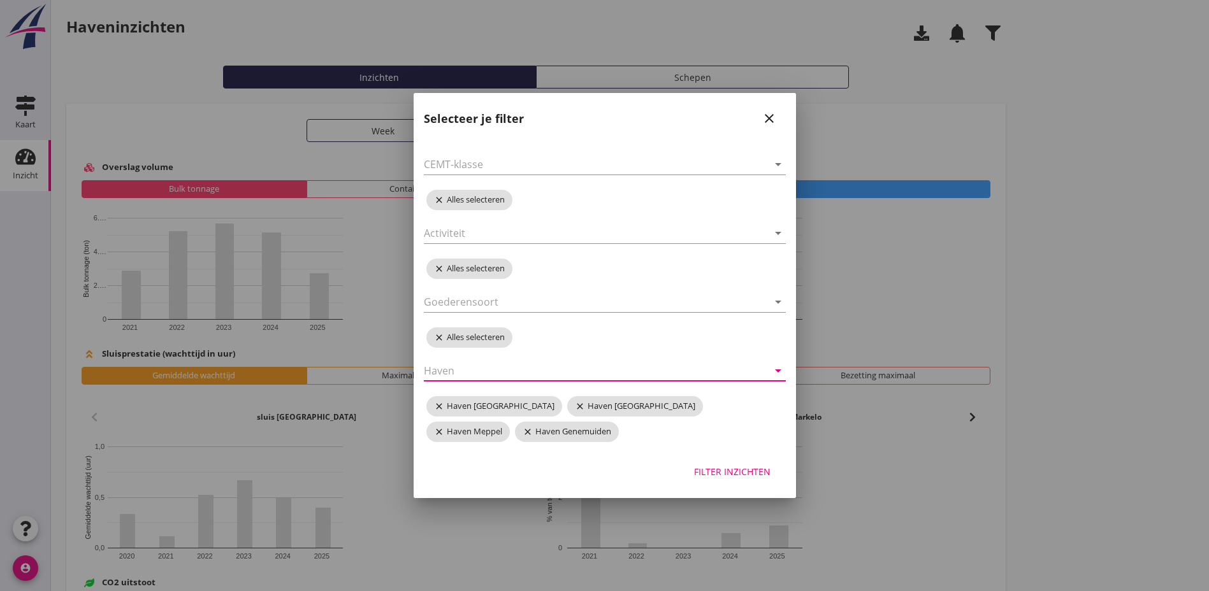
click at [780, 369] on icon "arrow_drop_down" at bounding box center [777, 370] width 15 height 15
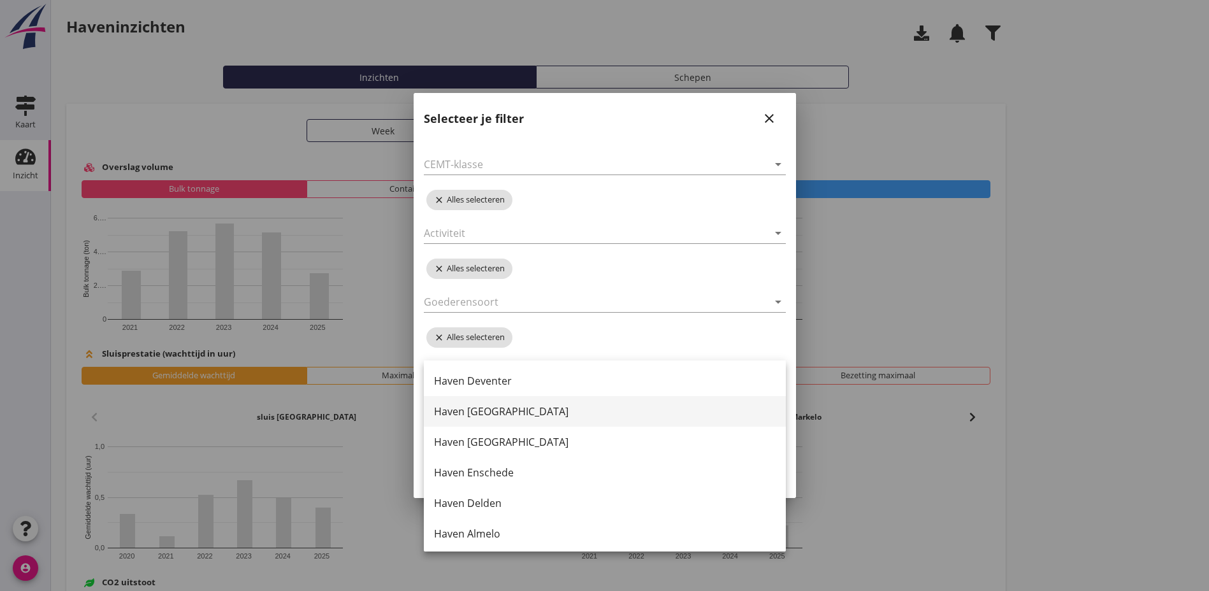
click at [480, 411] on div "Haven [GEOGRAPHIC_DATA]" at bounding box center [605, 411] width 342 height 15
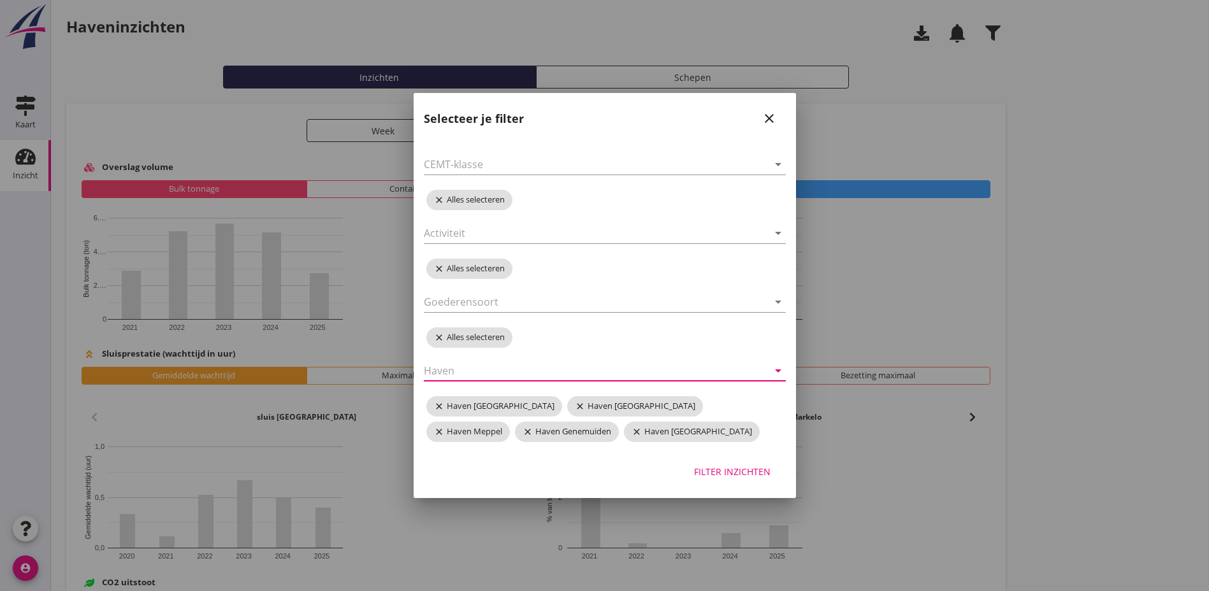
click at [775, 370] on icon "arrow_drop_down" at bounding box center [777, 370] width 15 height 15
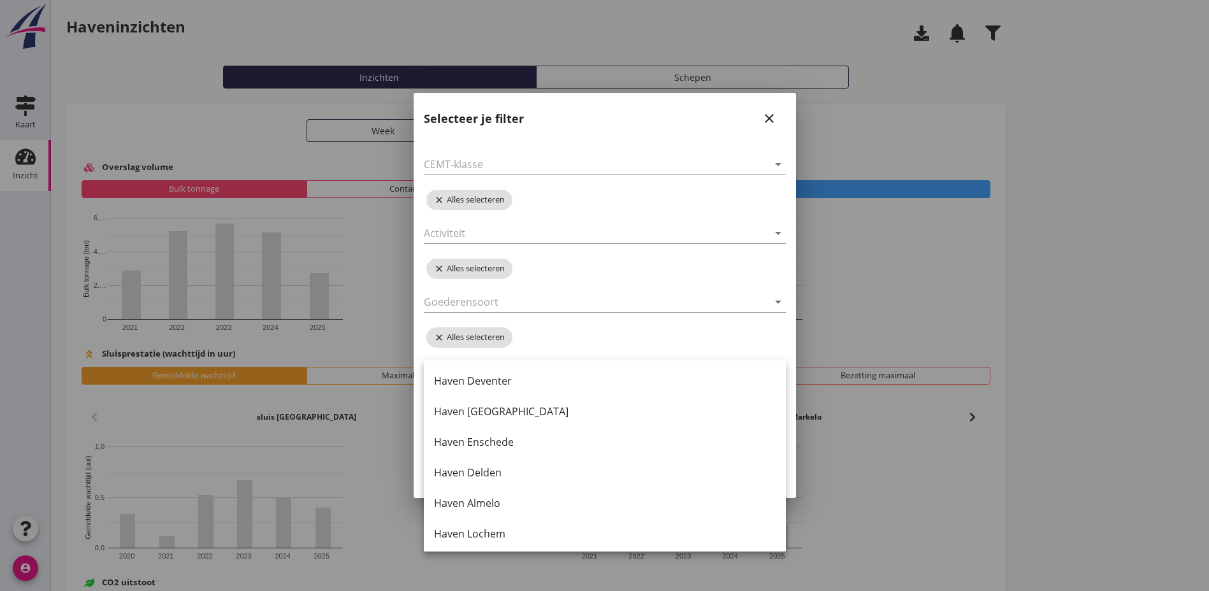
click at [863, 446] on div at bounding box center [604, 295] width 1209 height 591
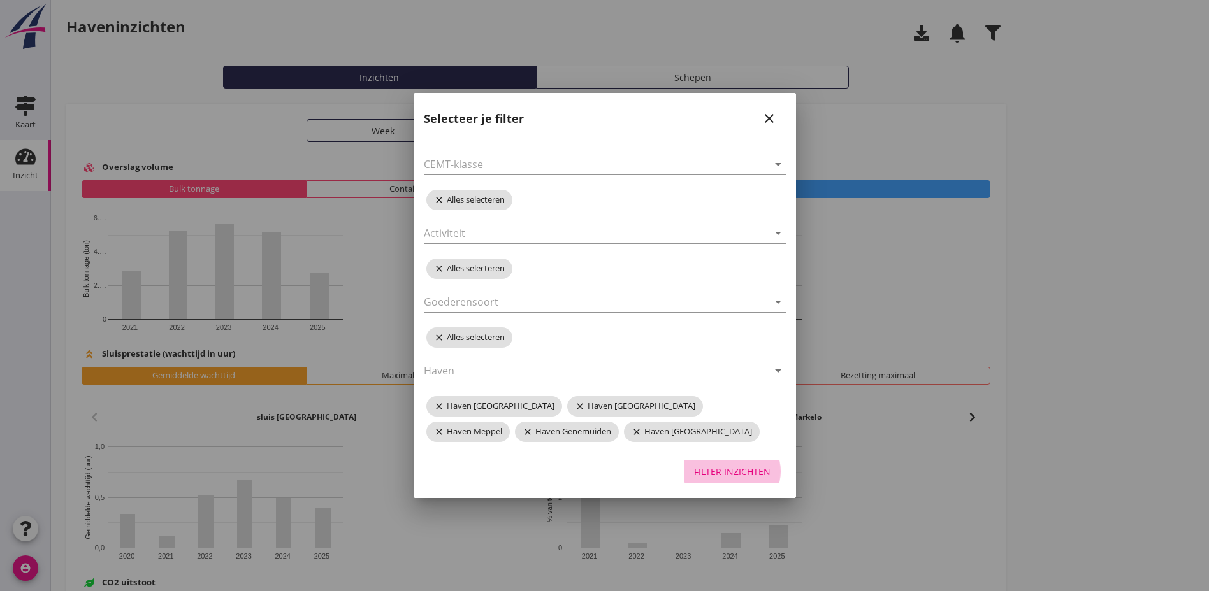
click at [724, 472] on div "Filter inzichten" at bounding box center [732, 471] width 76 height 13
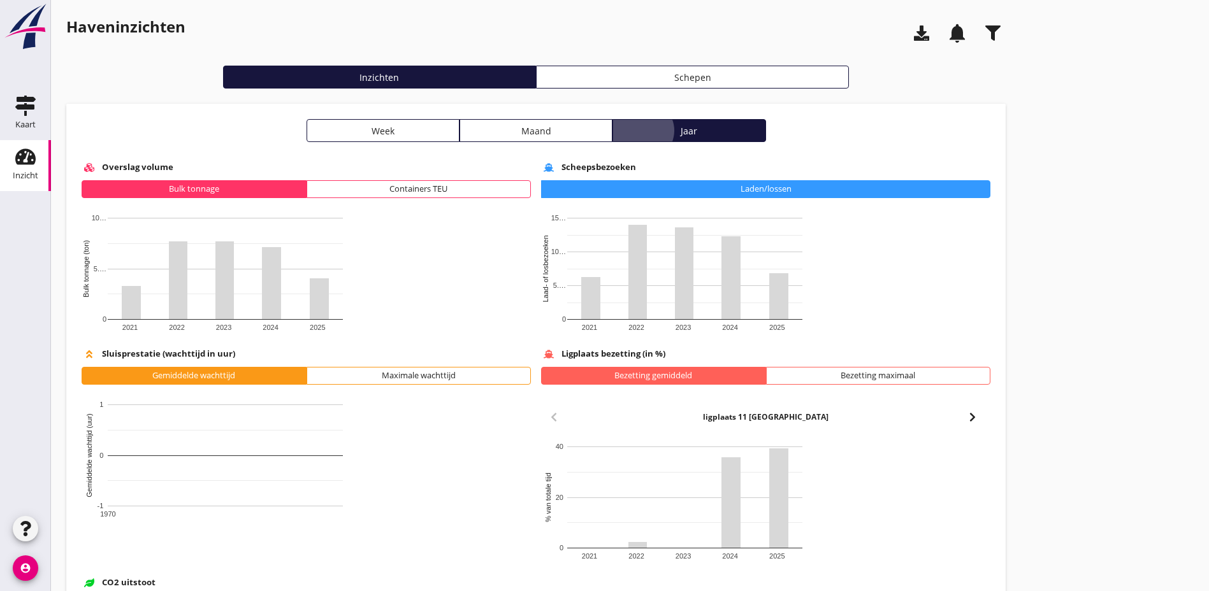
click at [618, 129] on div "Jaar" at bounding box center [688, 130] width 141 height 13
click at [914, 33] on use "button" at bounding box center [921, 32] width 15 height 15
